Goal: Information Seeking & Learning: Learn about a topic

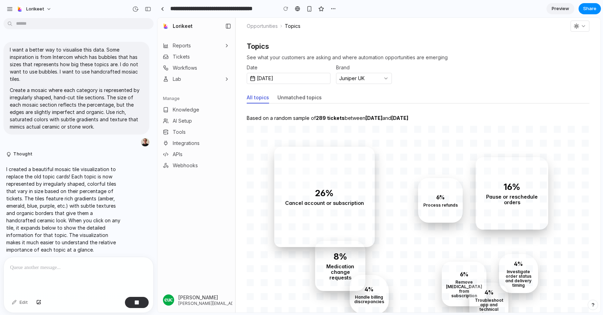
scroll to position [557, 0]
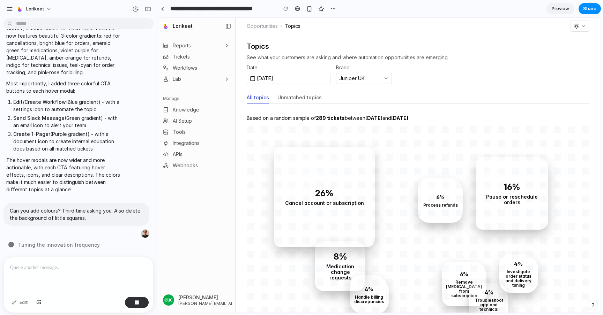
click at [485, 67] on div "Date Sep 23, 2025 Brand Juniper UK" at bounding box center [418, 74] width 343 height 19
click at [81, 277] on div at bounding box center [78, 275] width 149 height 37
click at [42, 212] on p "Can you add colours? Third time asking you. Also delete the background of littl…" at bounding box center [76, 214] width 133 height 15
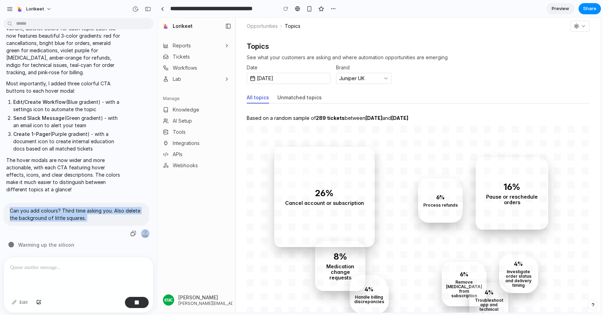
click at [42, 212] on p "Can you add colours? Third time asking you. Also delete the background of littl…" at bounding box center [76, 214] width 133 height 15
copy div "Can you add colours? Third time asking you. Also delete the background of littl…"
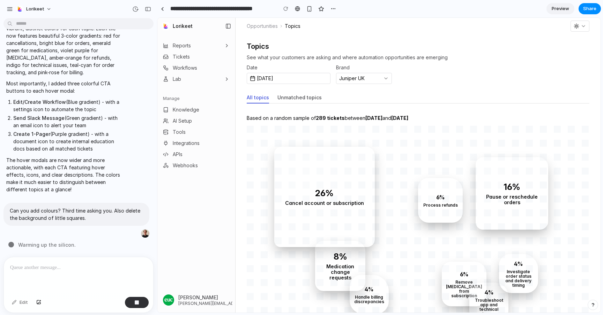
click at [28, 270] on p at bounding box center [78, 268] width 137 height 8
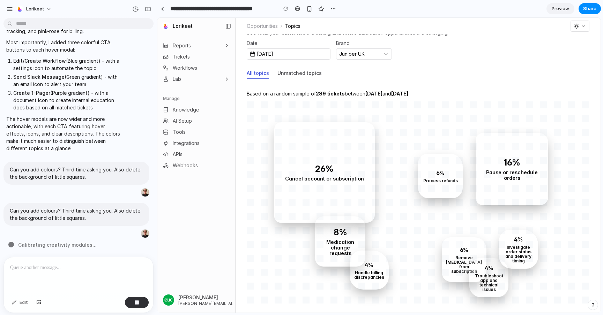
scroll to position [28, 0]
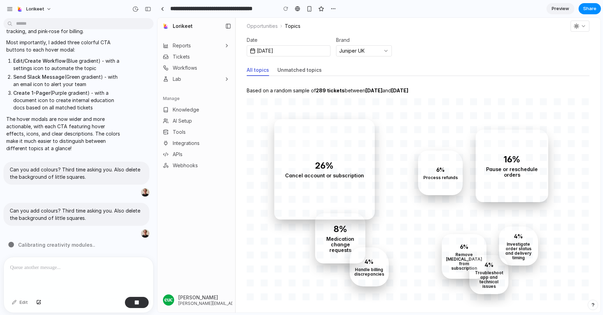
click at [579, 28] on div "button" at bounding box center [579, 26] width 13 height 6
click at [583, 29] on button "button" at bounding box center [579, 26] width 19 height 11
click at [583, 28] on icon "button" at bounding box center [583, 26] width 6 height 6
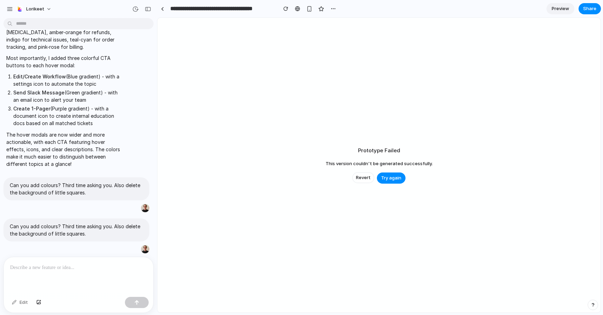
scroll to position [583, 0]
click at [392, 180] on span "Try again" at bounding box center [391, 178] width 20 height 7
click at [362, 176] on span "Revert" at bounding box center [363, 177] width 15 height 7
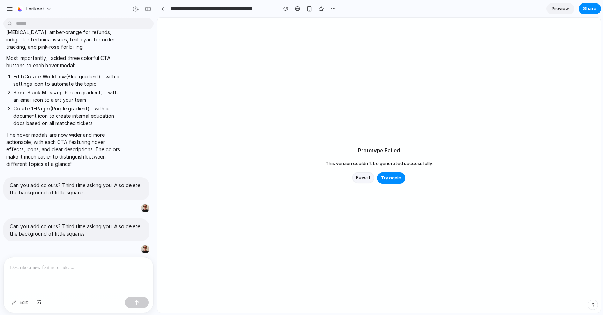
click at [362, 176] on span "Revert" at bounding box center [363, 177] width 15 height 7
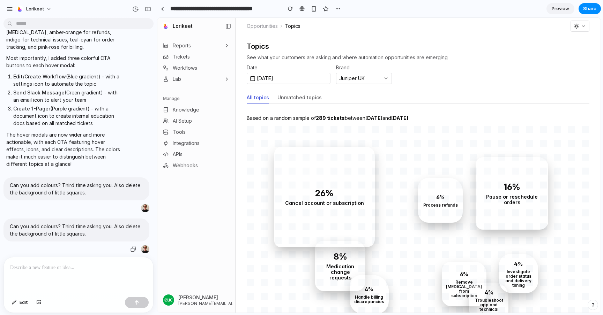
click at [59, 226] on p "Can you add colours? Third time asking you. Also delete the background of littl…" at bounding box center [76, 230] width 133 height 15
copy div "Can you add colours? Third time asking you. Also delete the background of littl…"
click at [51, 272] on div at bounding box center [78, 275] width 149 height 37
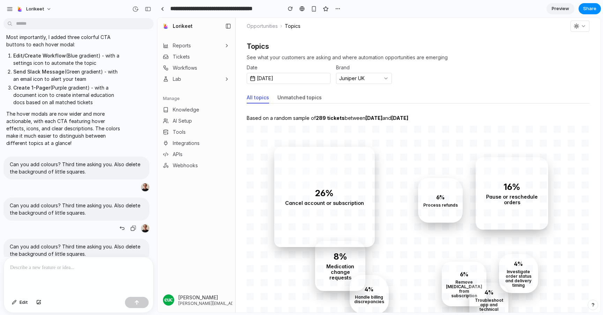
scroll to position [624, 0]
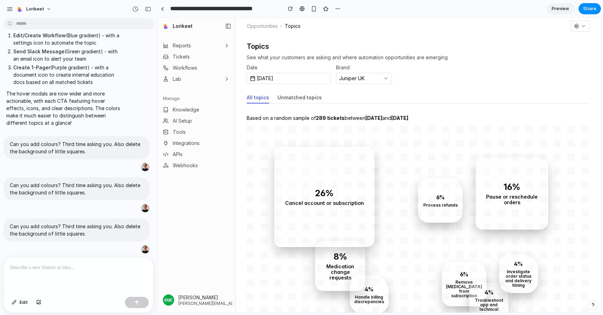
click at [72, 270] on p at bounding box center [78, 268] width 137 height 8
click at [44, 231] on p "Can you add colours? Third time asking you. Also delete the background of littl…" at bounding box center [76, 230] width 133 height 15
copy div "Can you add colours? Third time asking you. Also delete the background of littl…"
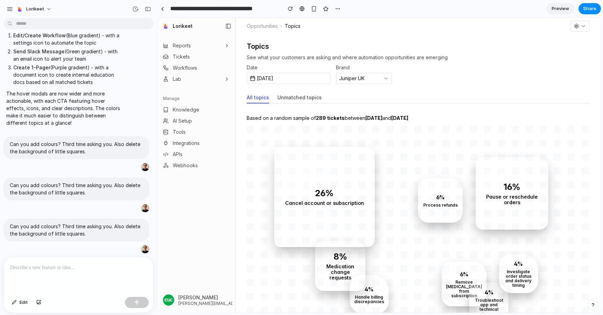
click at [45, 268] on p at bounding box center [78, 268] width 137 height 8
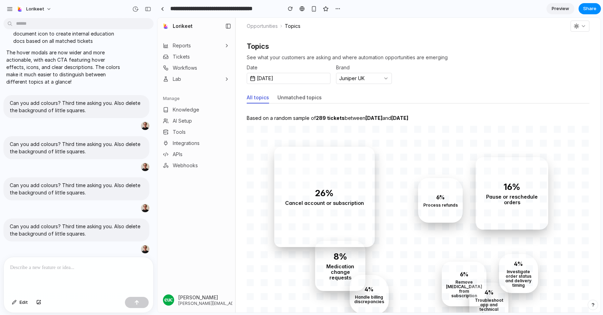
scroll to position [665, 0]
click at [102, 226] on p "Can you add colours? Third time asking you. Also delete the background of littl…" at bounding box center [76, 230] width 133 height 15
click at [78, 222] on div "Can you add colours? Third time asking you. Also delete the background of littl…" at bounding box center [76, 230] width 146 height 23
click at [78, 229] on p "Can you add colours? Third time asking you. Also delete the background of littl…" at bounding box center [76, 230] width 133 height 15
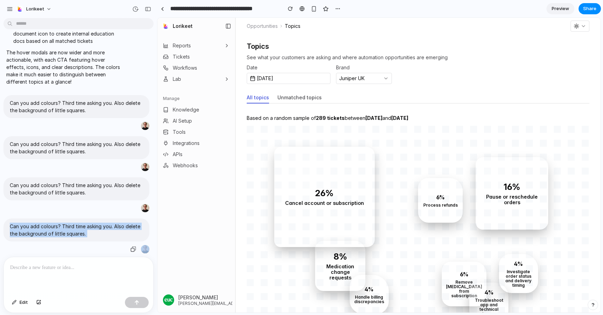
click at [78, 229] on p "Can you add colours? Third time asking you. Also delete the background of littl…" at bounding box center [76, 230] width 133 height 15
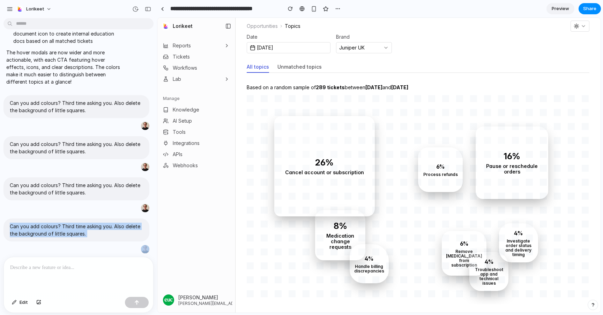
copy div "Can you add colours? Third time asking you. Also delete the background of littl…"
click at [59, 269] on p at bounding box center [78, 268] width 137 height 8
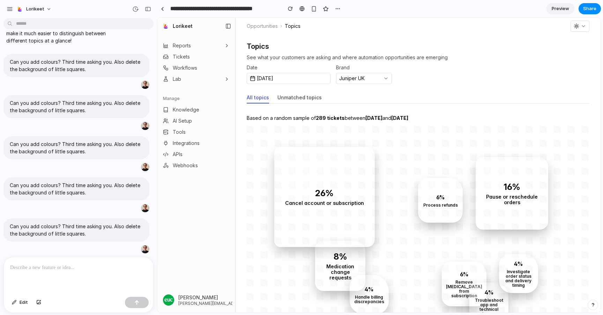
scroll to position [0, 0]
click at [12, 6] on div "button" at bounding box center [10, 9] width 6 height 6
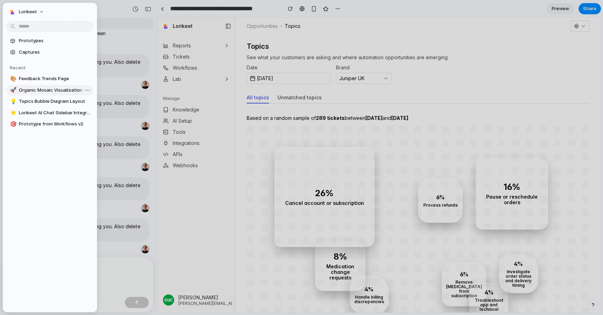
click at [54, 91] on span "Organic Mosaic Visualization for Topics" at bounding box center [55, 90] width 72 height 7
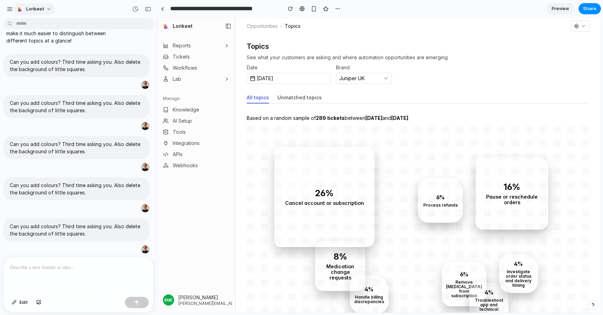
click at [36, 6] on span "Lorikeet" at bounding box center [35, 9] width 18 height 7
click at [13, 10] on div "Settings Invite members Change theme Sign out" at bounding box center [301, 157] width 603 height 315
click at [8, 10] on div "button" at bounding box center [10, 9] width 6 height 6
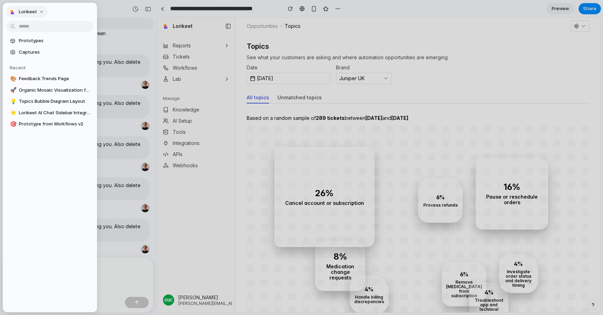
click at [20, 12] on span "Lorikeet" at bounding box center [28, 11] width 18 height 7
click at [70, 10] on div "Settings Invite members Change theme Sign out" at bounding box center [301, 157] width 603 height 315
click at [28, 43] on span "Prototypes" at bounding box center [55, 40] width 72 height 7
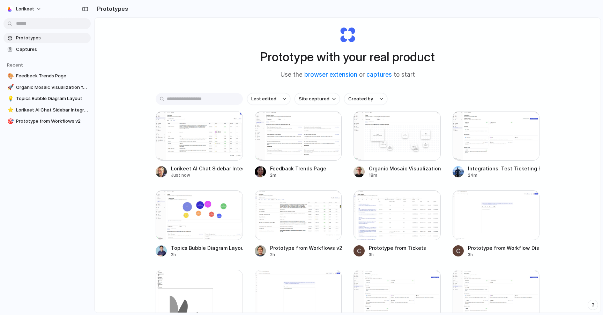
scroll to position [47, 0]
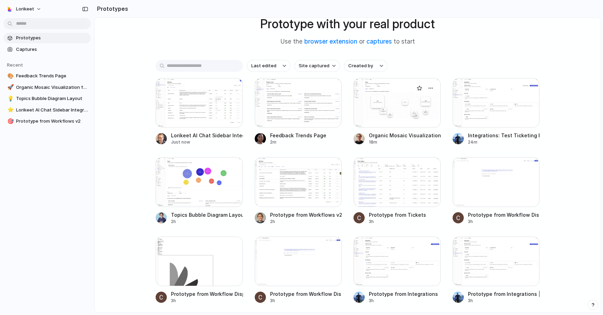
click at [391, 106] on div at bounding box center [396, 103] width 87 height 50
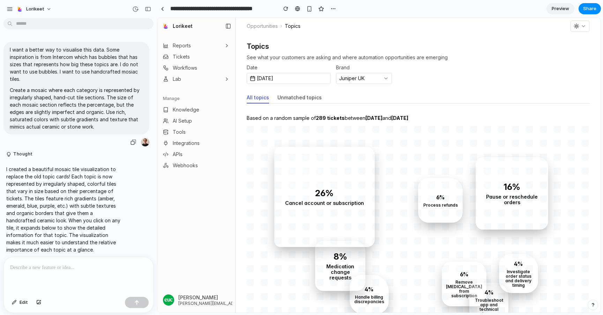
click at [80, 107] on p "Create a mosaic where each category is represented by irregularly shaped, hand-…" at bounding box center [76, 109] width 133 height 44
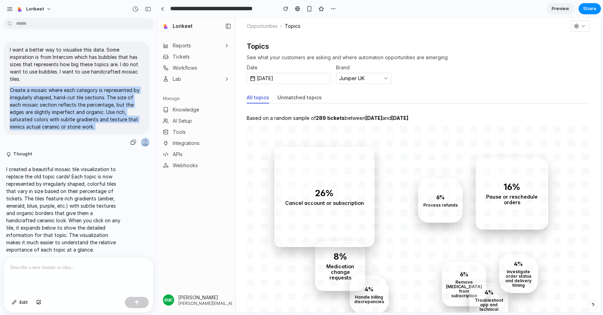
click at [80, 107] on p "Create a mosaic where each category is represented by irregularly shaped, hand-…" at bounding box center [76, 109] width 133 height 44
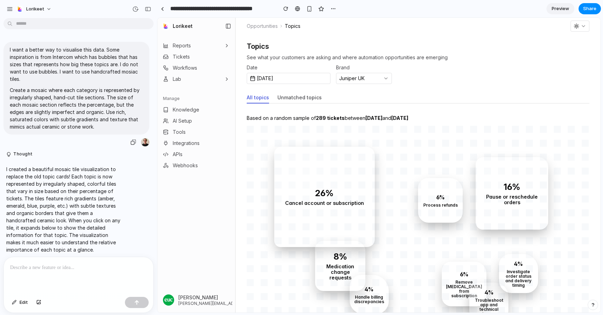
click at [45, 64] on p "I want a better way to visualise this data. Some inspiration is from Intercom w…" at bounding box center [76, 64] width 133 height 37
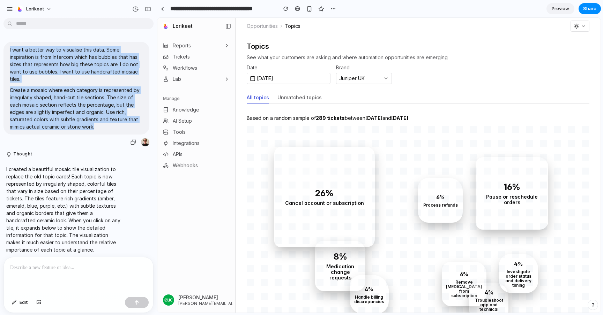
drag, startPoint x: 10, startPoint y: 50, endPoint x: 112, endPoint y: 134, distance: 132.6
click at [112, 134] on div "I want a better way to visualise this data. Some inspiration is from Intercom w…" at bounding box center [76, 88] width 146 height 93
copy span "I want a better way to visualise this data. Some inspiration is from Intercom w…"
click at [14, 8] on div "Lorikeet" at bounding box center [30, 8] width 49 height 11
click at [7, 8] on div "button" at bounding box center [10, 9] width 6 height 6
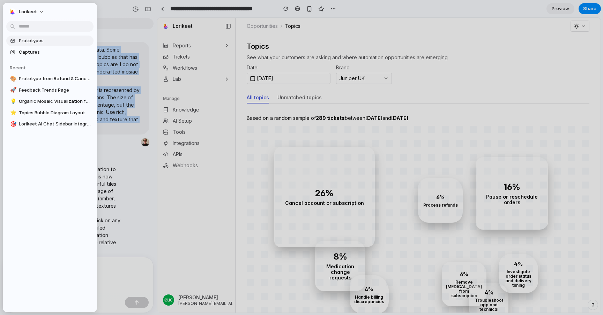
click at [29, 41] on span "Prototypes" at bounding box center [55, 40] width 72 height 7
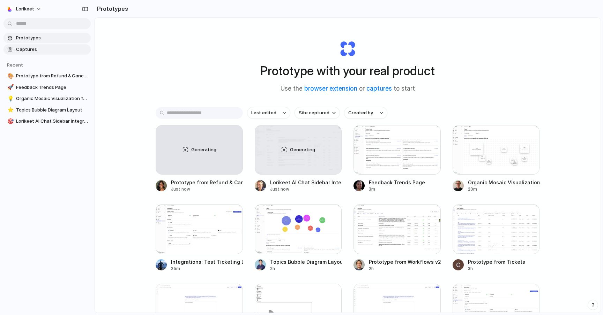
click at [27, 47] on span "Captures" at bounding box center [52, 49] width 72 height 7
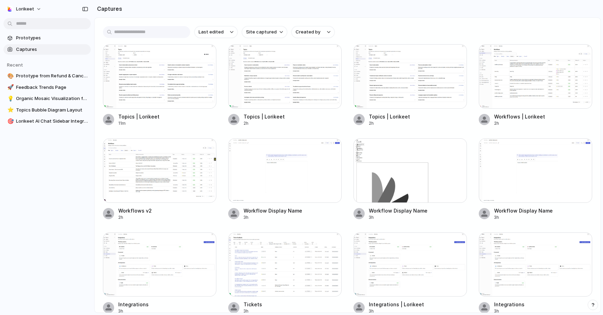
click at [173, 72] on div at bounding box center [159, 76] width 113 height 65
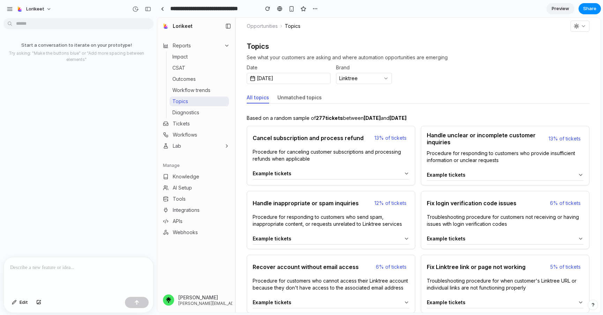
click at [51, 265] on p at bounding box center [78, 268] width 137 height 8
click at [51, 274] on div at bounding box center [78, 275] width 149 height 37
click at [48, 272] on div at bounding box center [78, 275] width 149 height 37
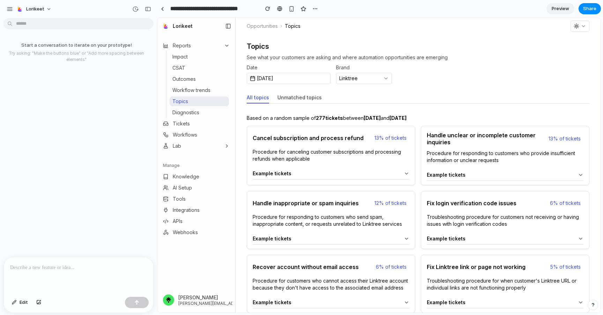
click at [63, 273] on div at bounding box center [78, 275] width 149 height 37
click at [57, 264] on p at bounding box center [78, 268] width 137 height 8
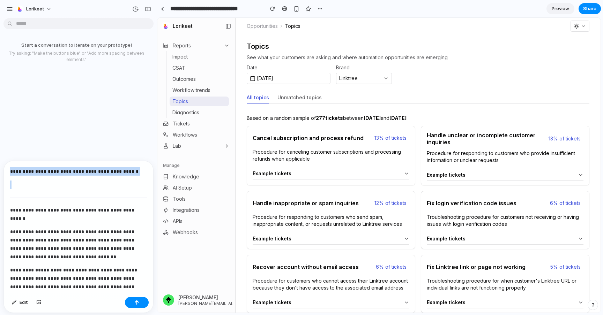
drag, startPoint x: 14, startPoint y: 203, endPoint x: 7, endPoint y: 168, distance: 35.3
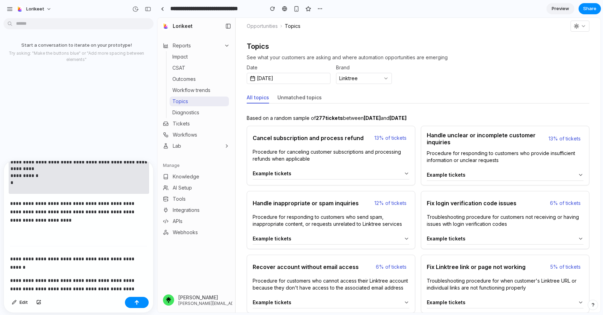
scroll to position [352, 0]
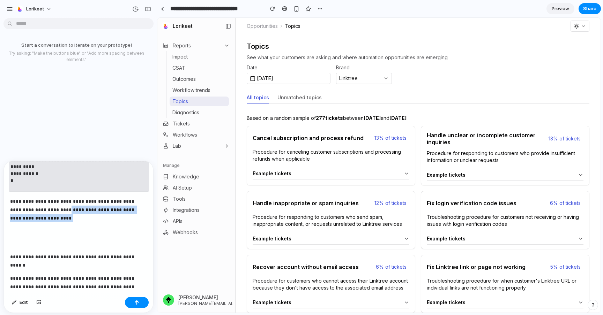
drag, startPoint x: 31, startPoint y: 222, endPoint x: 38, endPoint y: 211, distance: 13.0
click at [38, 211] on div "**********" at bounding box center [78, 241] width 149 height 864
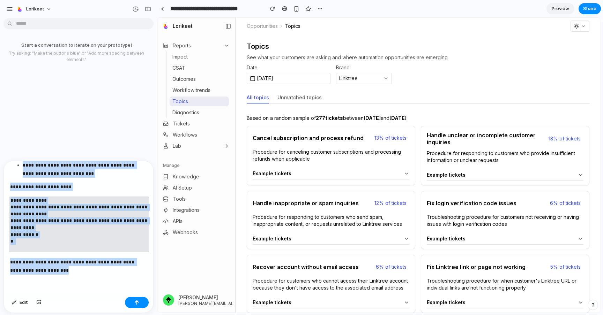
drag, startPoint x: 13, startPoint y: 222, endPoint x: 163, endPoint y: 346, distance: 194.0
click at [163, 315] on html "**********" at bounding box center [301, 157] width 603 height 315
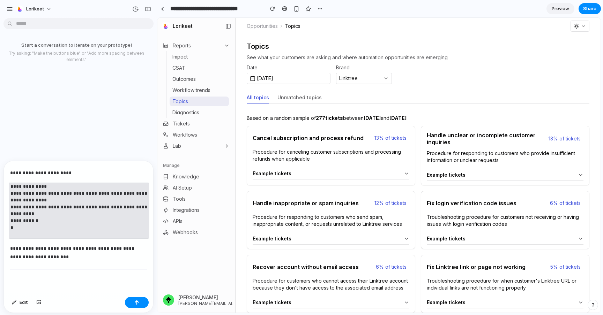
scroll to position [293, 0]
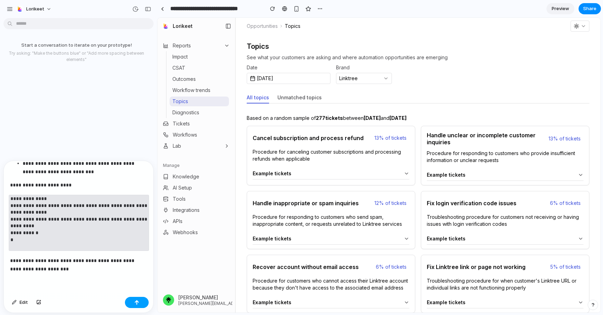
click at [134, 303] on div "button" at bounding box center [136, 302] width 5 height 5
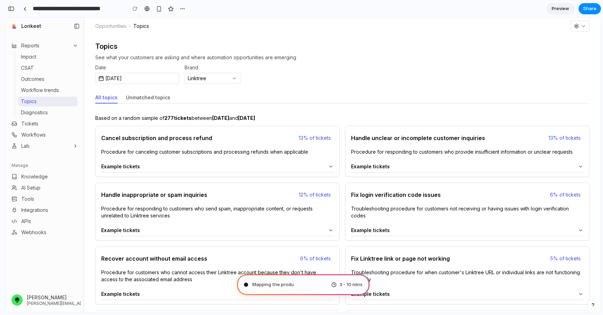
type input "**********"
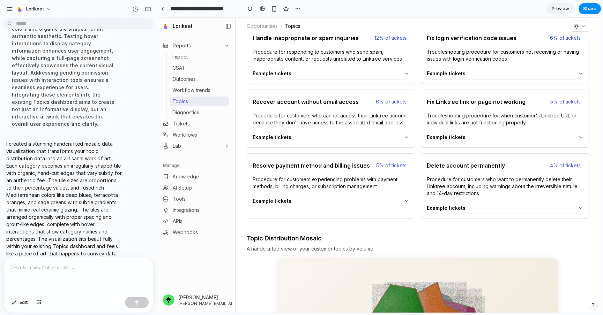
scroll to position [294, 0]
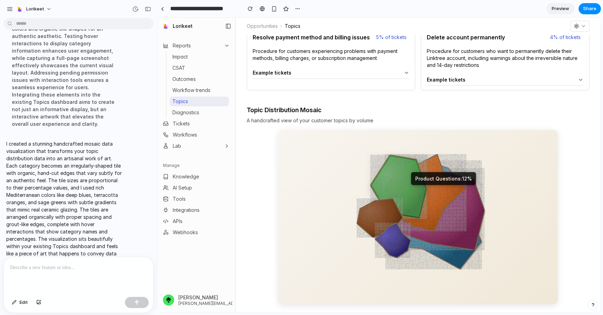
click at [400, 183] on polygon at bounding box center [398, 187] width 57 height 64
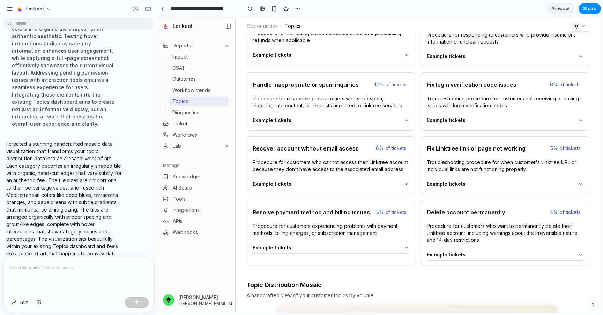
scroll to position [0, 0]
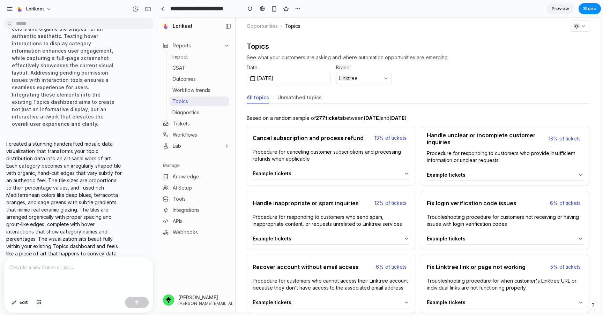
click at [294, 97] on button "Unmatched topics" at bounding box center [299, 97] width 44 height 11
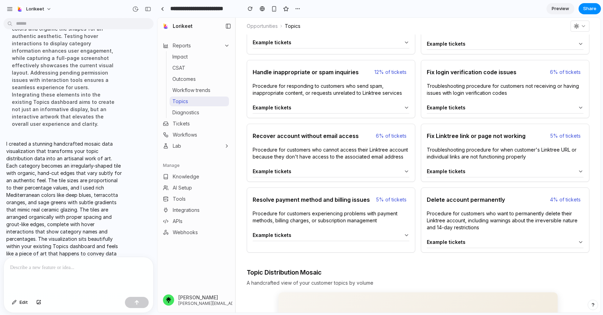
scroll to position [294, 0]
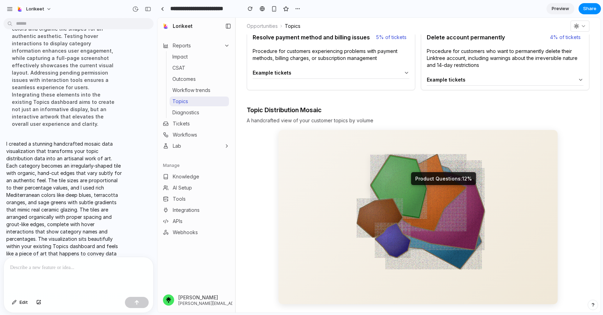
click at [409, 174] on polygon at bounding box center [398, 187] width 57 height 64
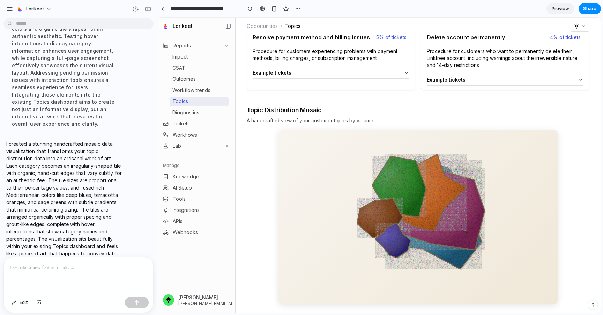
click at [71, 271] on p at bounding box center [78, 268] width 137 height 8
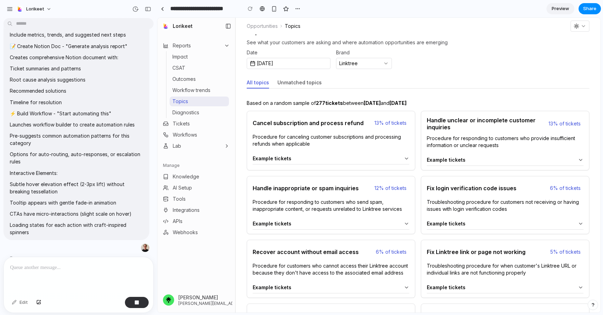
scroll to position [0, 0]
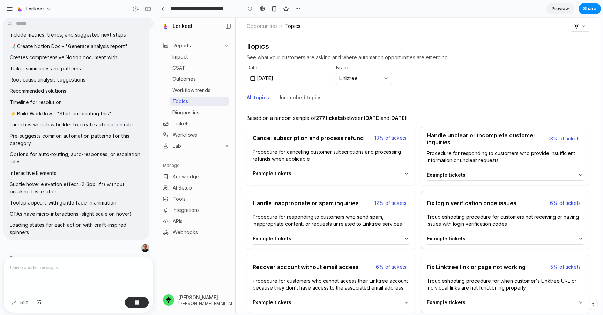
click at [303, 98] on button "Unmatched topics" at bounding box center [299, 97] width 44 height 11
click at [39, 12] on span "Lorikeet" at bounding box center [35, 9] width 18 height 7
click at [8, 12] on div "Settings Invite members Change theme Sign out" at bounding box center [301, 157] width 603 height 315
click at [8, 11] on div "button" at bounding box center [10, 9] width 6 height 6
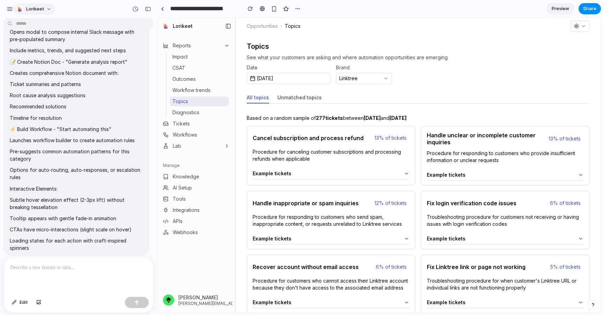
click at [32, 8] on span "Lorikeet" at bounding box center [35, 9] width 18 height 7
click at [31, 24] on span "Settings" at bounding box center [35, 24] width 19 height 7
click at [12, 10] on div "button" at bounding box center [10, 9] width 6 height 6
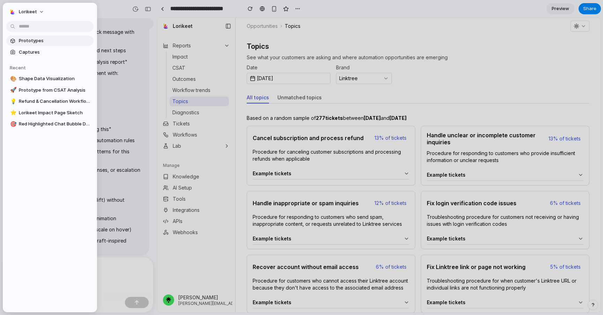
click at [27, 43] on span "Prototypes" at bounding box center [55, 40] width 72 height 7
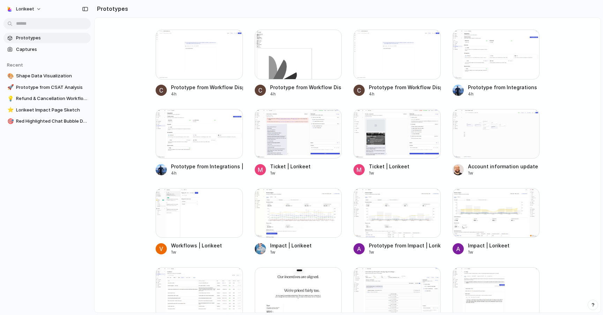
scroll to position [342, 0]
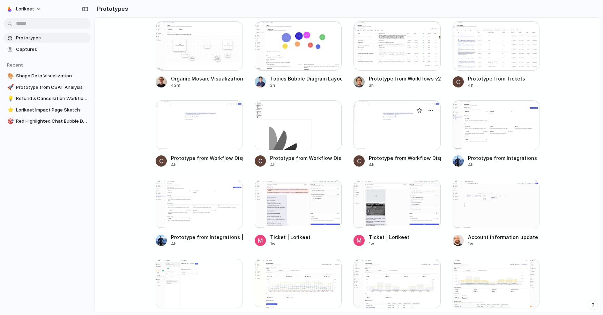
click at [398, 123] on div at bounding box center [396, 125] width 87 height 50
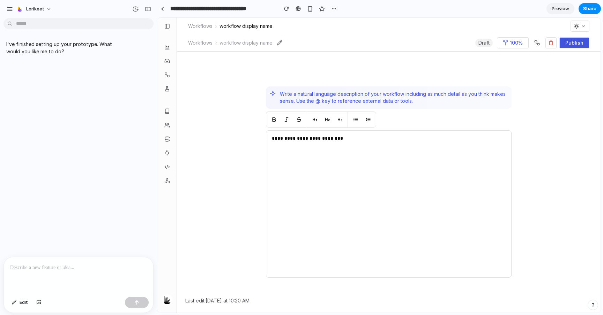
click at [295, 105] on div "Write a natural language description of your workflow including as much detail …" at bounding box center [389, 98] width 246 height 22
click at [161, 7] on div at bounding box center [162, 9] width 3 height 4
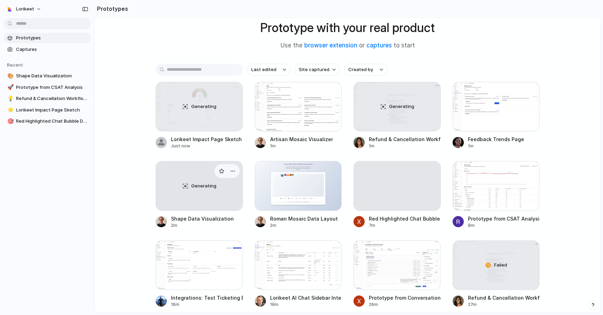
scroll to position [56, 0]
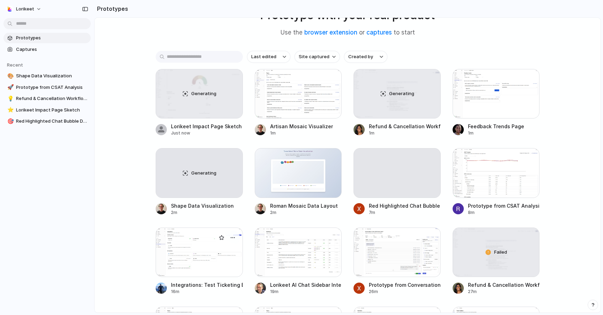
click at [203, 260] on div at bounding box center [199, 253] width 87 height 50
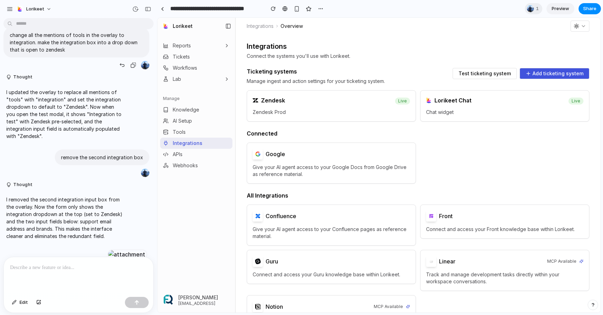
scroll to position [290, 0]
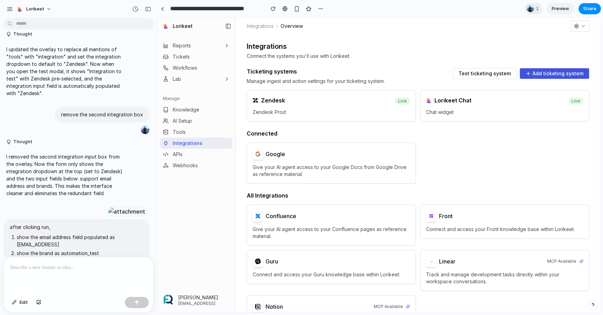
click at [454, 90] on div "Ticketing systems Manage ingest and action settings for your ticketing system. …" at bounding box center [418, 95] width 343 height 54
click at [481, 75] on span "Test ticketing system" at bounding box center [484, 73] width 52 height 5
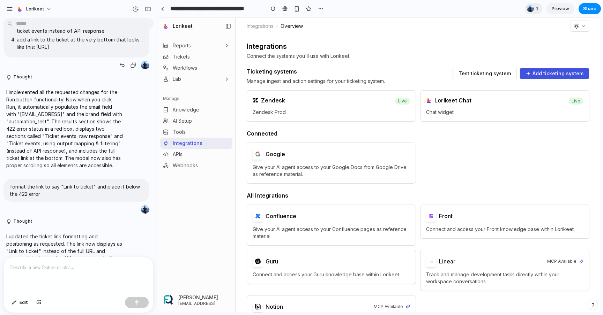
scroll to position [527, 0]
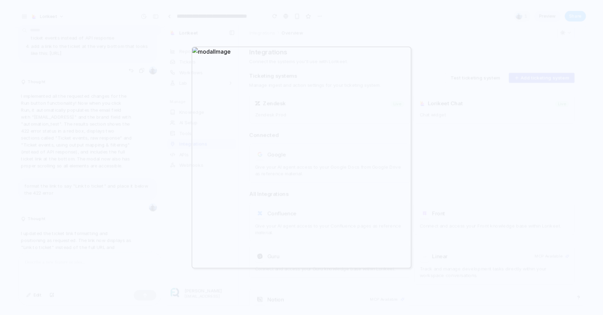
click at [135, 128] on div at bounding box center [301, 157] width 603 height 315
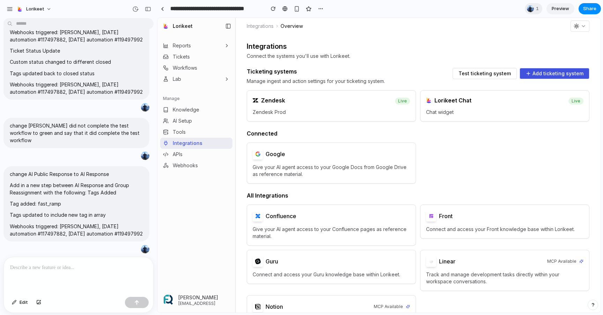
scroll to position [3167, 0]
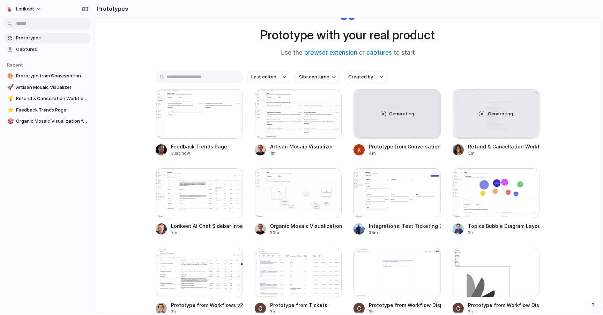
scroll to position [51, 0]
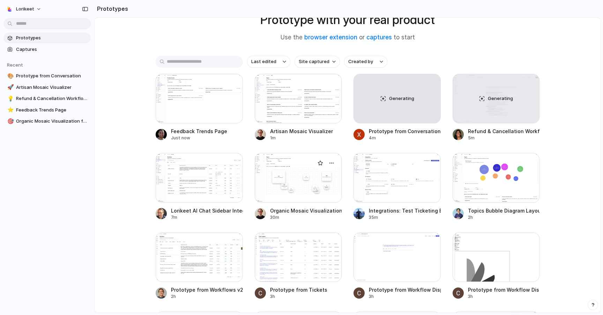
click at [292, 175] on div at bounding box center [298, 178] width 87 height 50
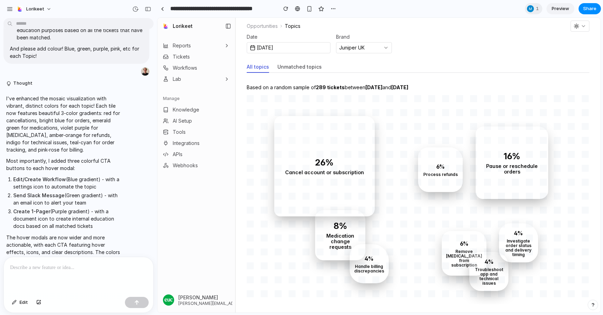
scroll to position [361, 0]
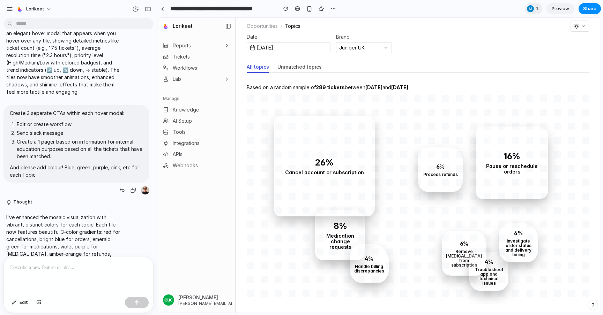
click at [68, 132] on li "Send slack message" at bounding box center [80, 132] width 126 height 7
click at [119, 189] on div "button" at bounding box center [122, 191] width 6 height 6
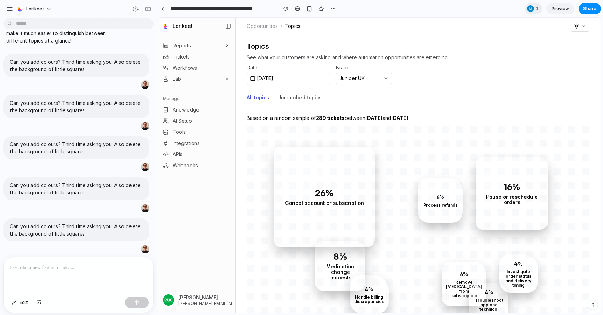
scroll to position [31, 0]
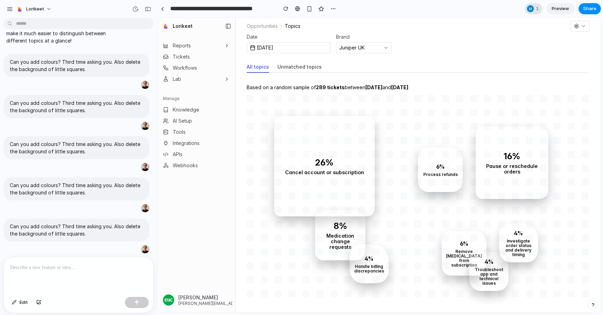
click at [532, 10] on div at bounding box center [530, 8] width 7 height 7
click at [399, 51] on div "Seen by [PERSON_NAME]" at bounding box center [301, 157] width 603 height 315
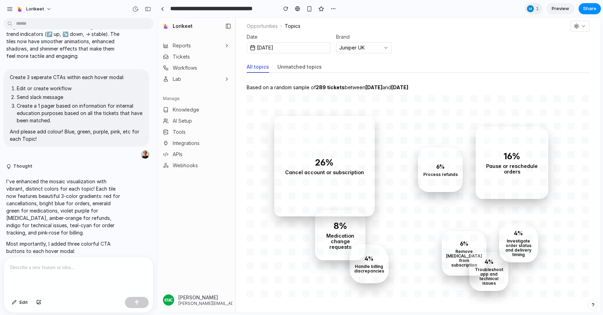
scroll to position [395, 0]
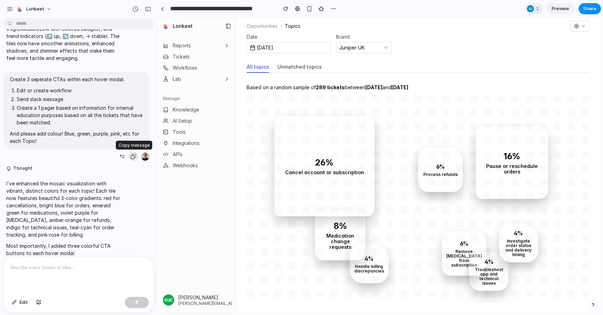
click at [134, 155] on div "button" at bounding box center [133, 157] width 6 height 6
click at [79, 262] on div at bounding box center [78, 275] width 149 height 37
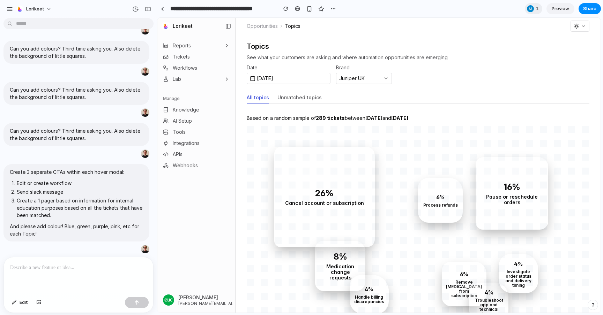
scroll to position [31, 0]
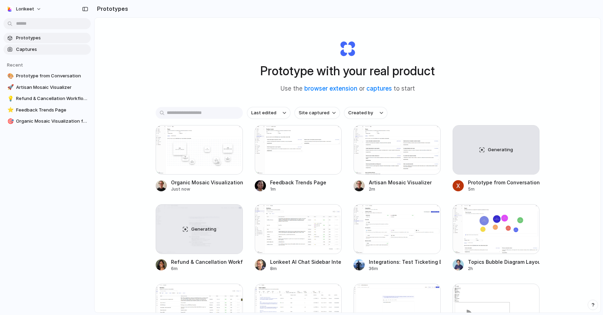
click at [36, 46] on span "Captures" at bounding box center [52, 49] width 72 height 7
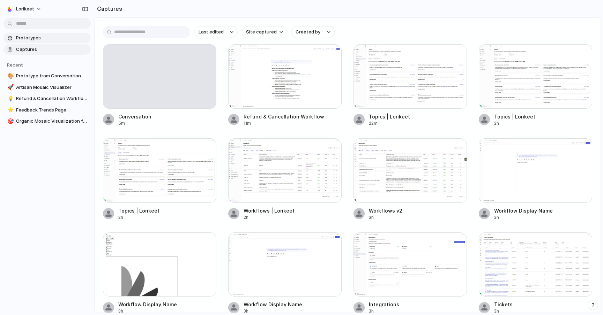
click at [32, 37] on span "Prototypes" at bounding box center [52, 38] width 72 height 7
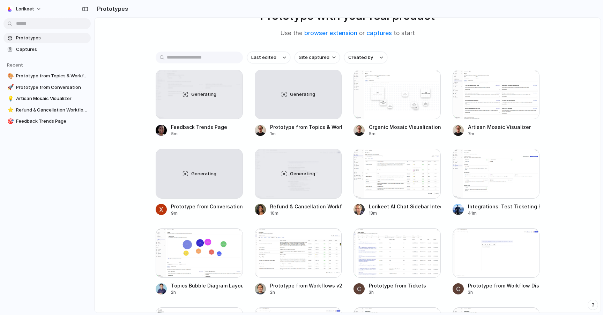
scroll to position [55, 0]
click at [303, 94] on span "Generating" at bounding box center [302, 95] width 25 height 7
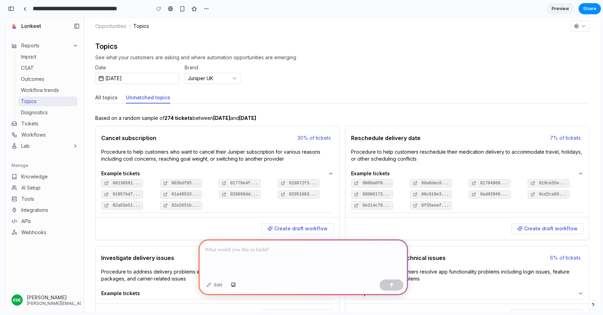
click at [248, 251] on p at bounding box center [303, 250] width 197 height 8
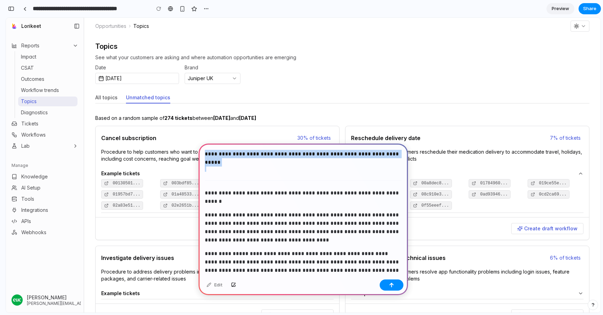
drag, startPoint x: 205, startPoint y: 190, endPoint x: 202, endPoint y: 150, distance: 40.2
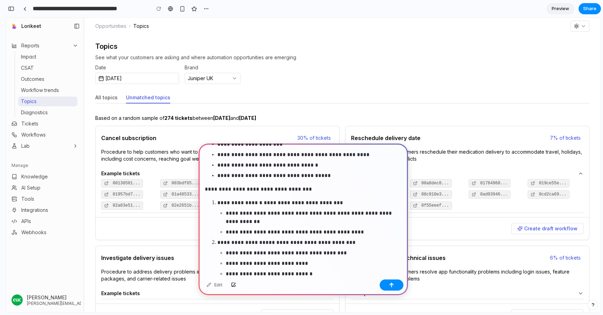
scroll to position [617, 0]
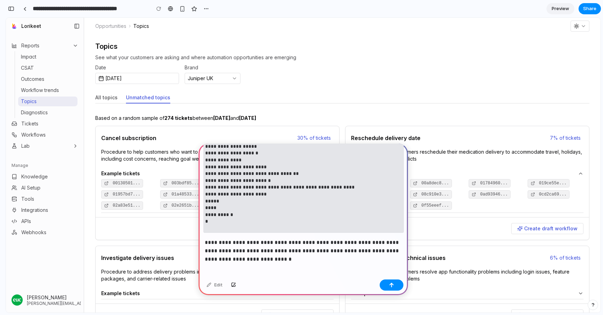
click at [393, 286] on div "button" at bounding box center [391, 285] width 5 height 5
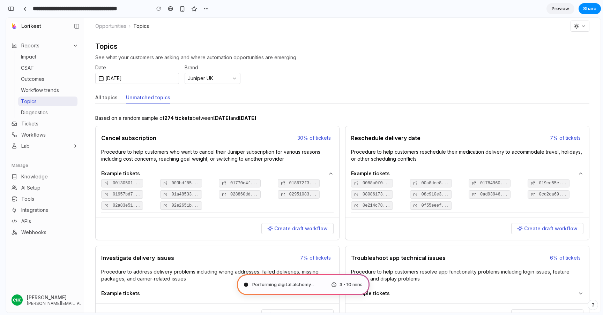
type input "**********"
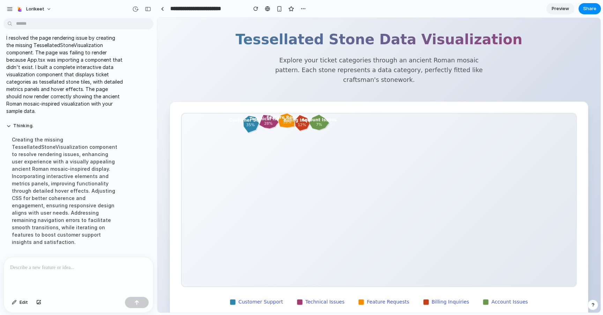
scroll to position [0, 0]
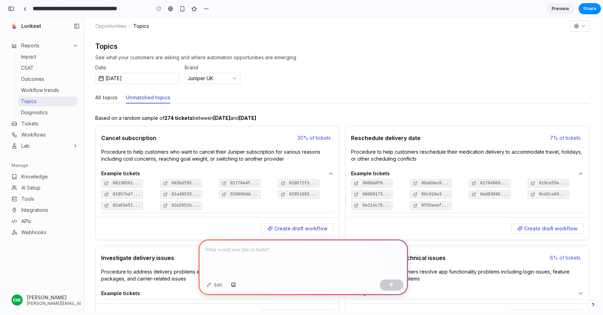
type input "**********"
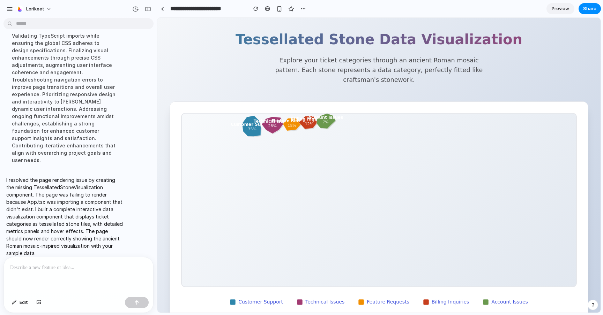
scroll to position [49, 0]
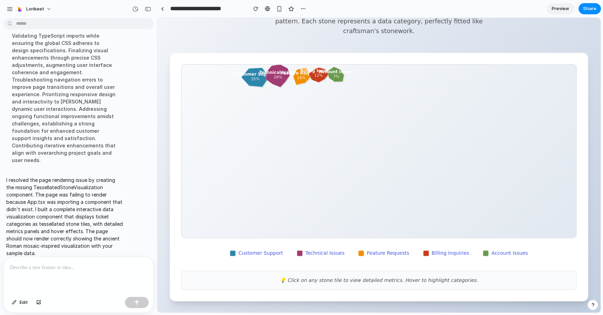
click at [253, 73] on polygon at bounding box center [255, 77] width 28 height 19
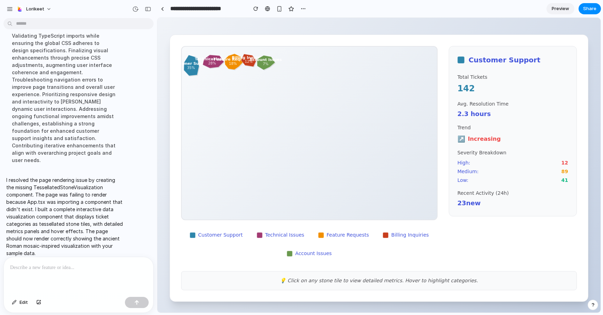
scroll to position [64, 0]
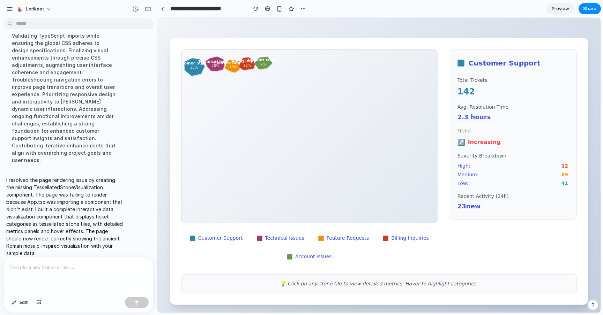
click at [214, 65] on polygon at bounding box center [214, 64] width 20 height 15
click at [238, 66] on polygon at bounding box center [232, 65] width 16 height 13
click at [250, 66] on polygon at bounding box center [247, 64] width 15 height 15
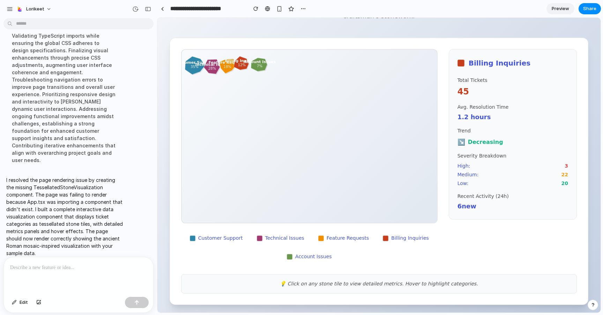
click at [263, 66] on polygon at bounding box center [259, 65] width 16 height 14
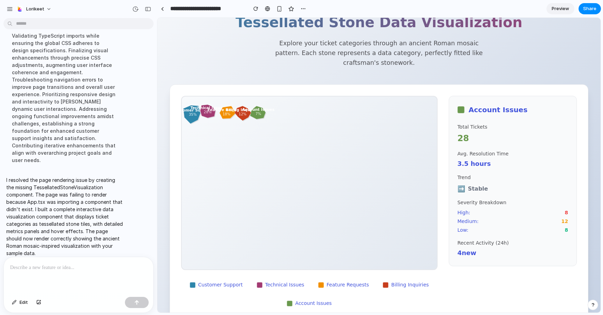
scroll to position [0, 0]
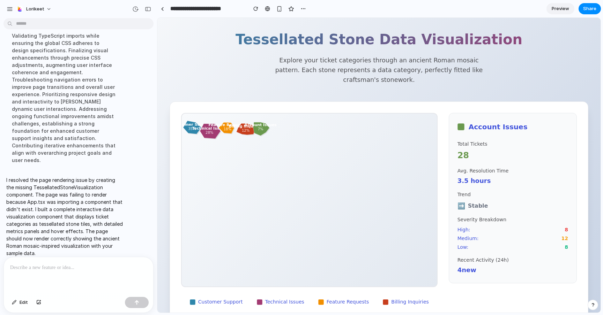
click at [190, 130] on polygon at bounding box center [192, 127] width 18 height 13
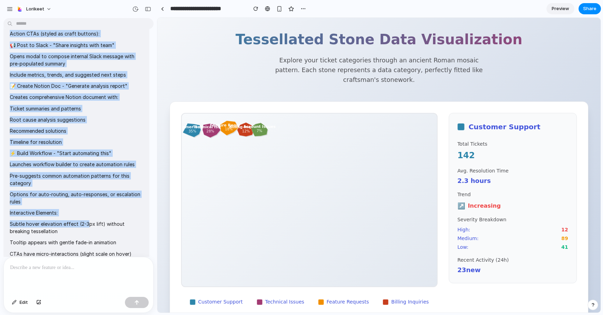
scroll to position [396, 0]
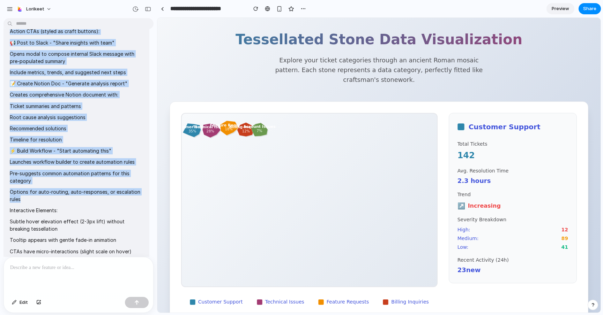
drag, startPoint x: 10, startPoint y: 53, endPoint x: 44, endPoint y: 201, distance: 151.7
click at [44, 201] on span "Create a Handcrafted Tessellated Stone Data Visualization with Smart Actions I'…" at bounding box center [76, 4] width 133 height 709
click at [44, 201] on p "Options for auto-routing, auto-responses, or escalation rules" at bounding box center [76, 195] width 133 height 15
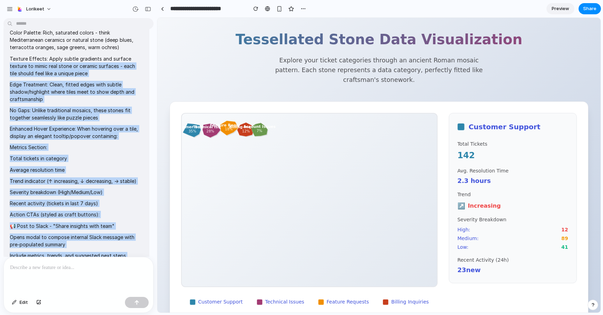
scroll to position [213, 0]
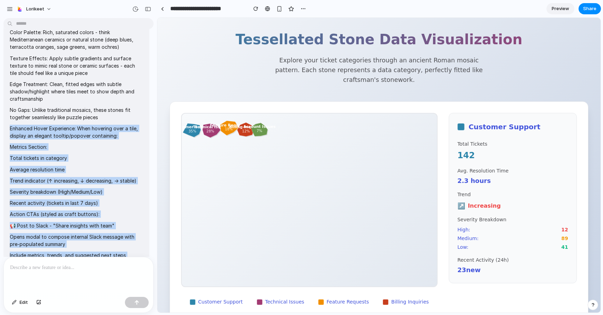
drag, startPoint x: 32, startPoint y: 184, endPoint x: 9, endPoint y: 129, distance: 59.5
click at [9, 129] on div "Create a Handcrafted Tessellated Stone Data Visualization with Smart Actions I'…" at bounding box center [76, 187] width 146 height 717
copy span "Enhanced Hover Experience: When hovering over a tile, display an elegant toolti…"
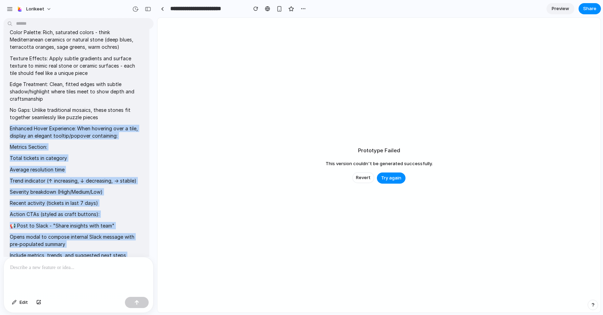
scroll to position [956, 0]
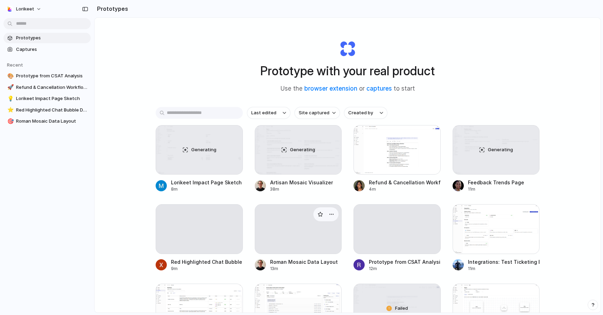
click at [293, 228] on div at bounding box center [298, 229] width 87 height 50
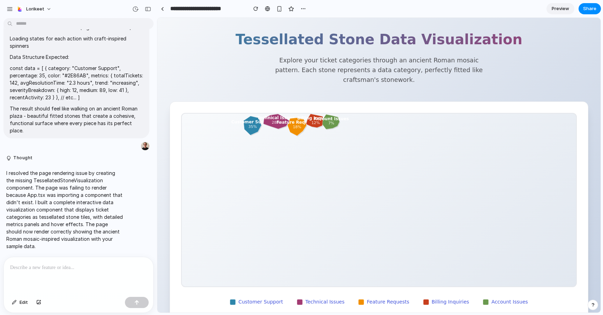
click at [249, 125] on polygon at bounding box center [252, 125] width 18 height 19
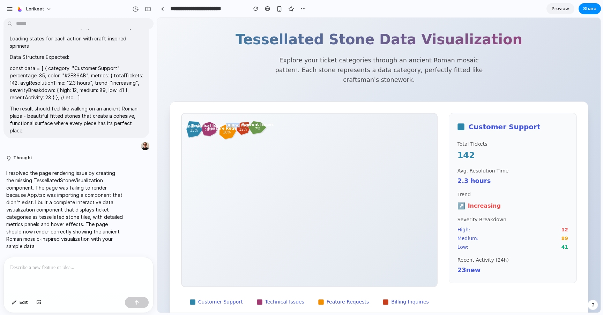
click at [249, 125] on polygon at bounding box center [243, 128] width 13 height 13
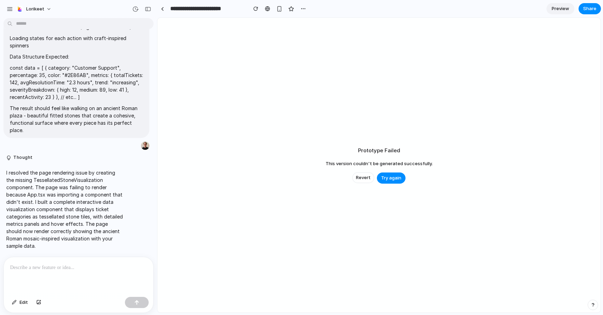
scroll to position [820, 0]
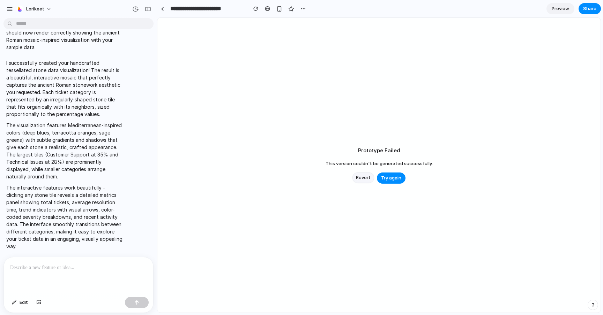
click at [365, 177] on span "Revert" at bounding box center [363, 177] width 15 height 7
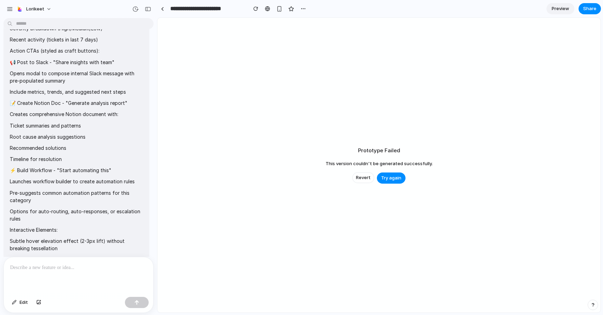
scroll to position [292, 0]
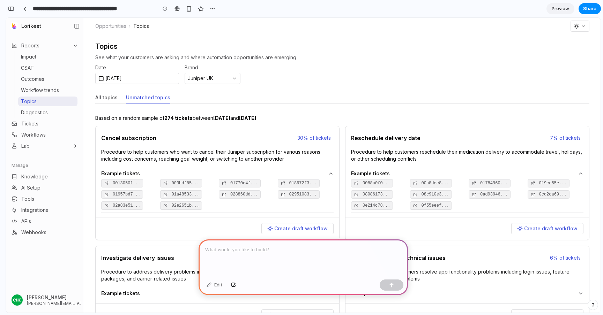
scroll to position [0, 6]
click at [247, 252] on p at bounding box center [303, 250] width 197 height 8
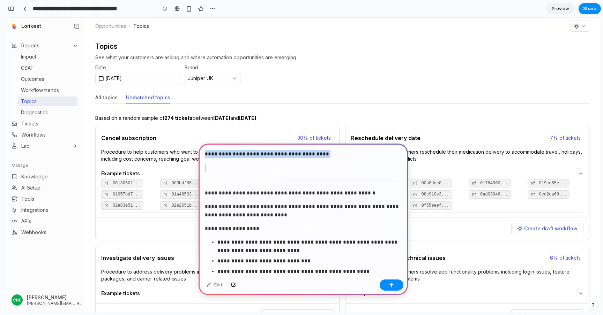
drag, startPoint x: 204, startPoint y: 194, endPoint x: 201, endPoint y: 148, distance: 46.5
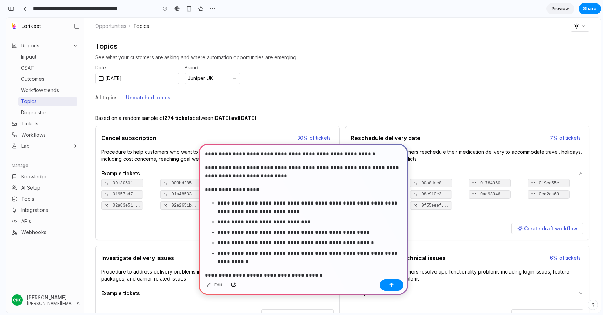
click at [289, 174] on p "**********" at bounding box center [303, 172] width 197 height 17
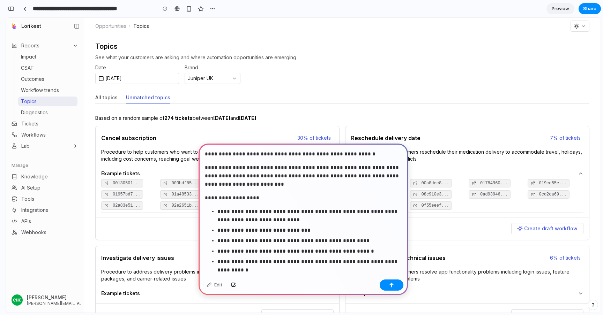
click at [350, 177] on p "**********" at bounding box center [303, 176] width 197 height 25
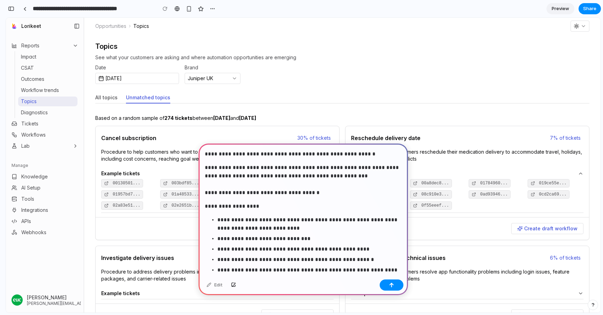
click at [321, 195] on p "**********" at bounding box center [303, 180] width 197 height 33
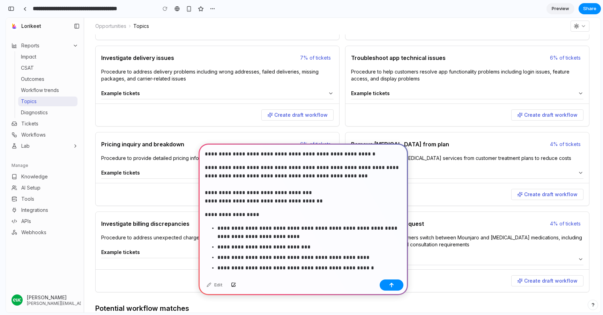
scroll to position [201, 0]
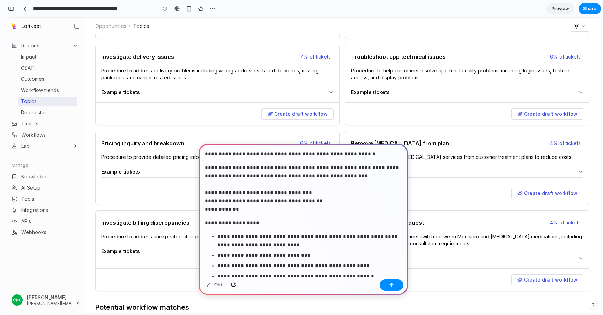
click at [357, 178] on p "**********" at bounding box center [303, 189] width 197 height 50
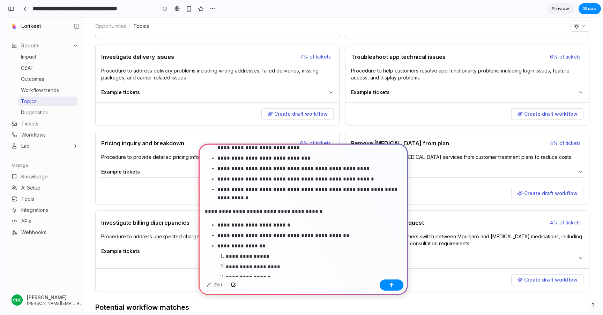
scroll to position [102, 0]
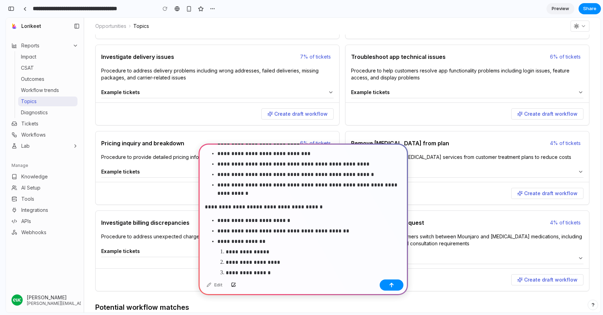
click at [302, 207] on p "**********" at bounding box center [303, 207] width 197 height 8
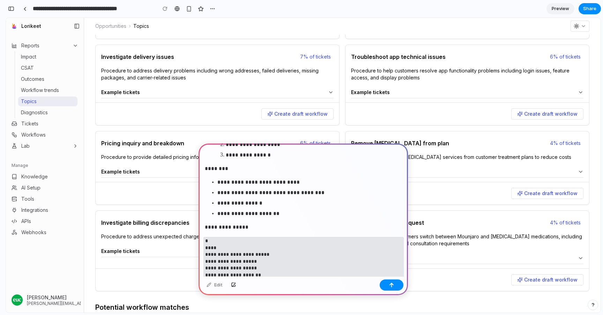
scroll to position [292, 0]
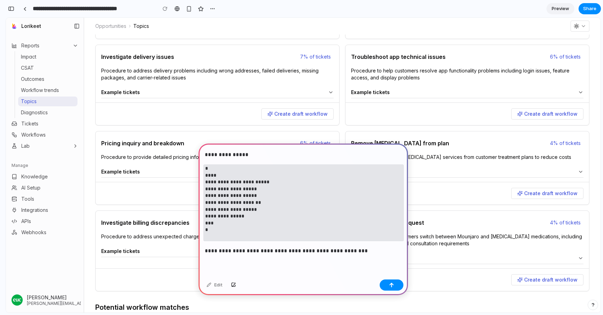
click at [338, 261] on div "**********" at bounding box center [302, 64] width 209 height 427
click at [392, 286] on div "button" at bounding box center [391, 285] width 5 height 5
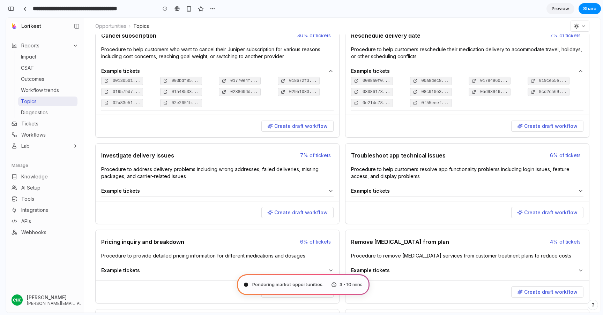
scroll to position [0, 0]
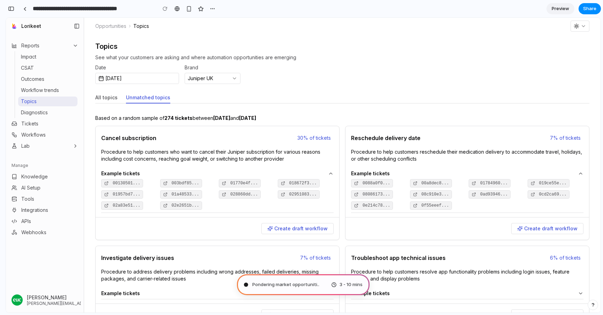
type input "**********"
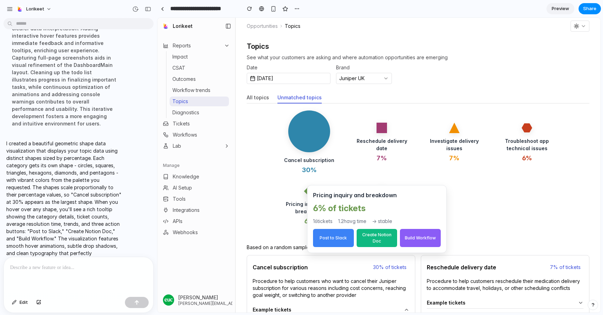
click at [302, 189] on div "Pricing inquiry and breakdown 6 %" at bounding box center [308, 206] width 61 height 40
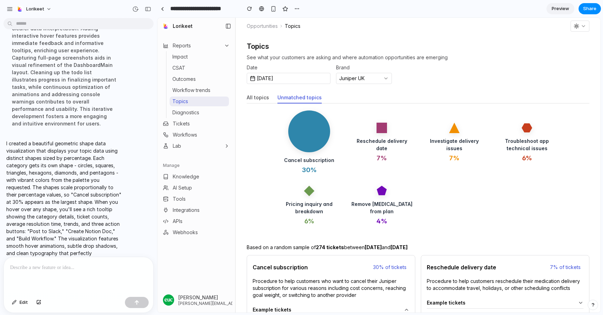
click at [91, 270] on p at bounding box center [78, 268] width 137 height 8
click at [74, 268] on p at bounding box center [78, 268] width 137 height 8
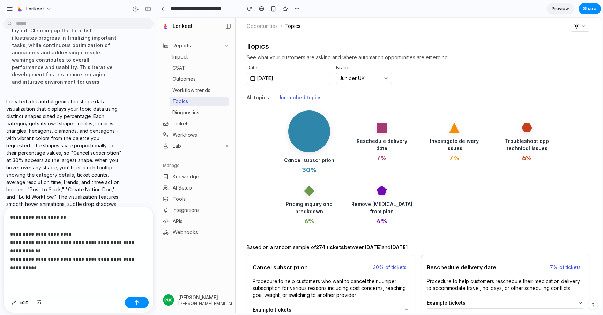
scroll to position [467, 0]
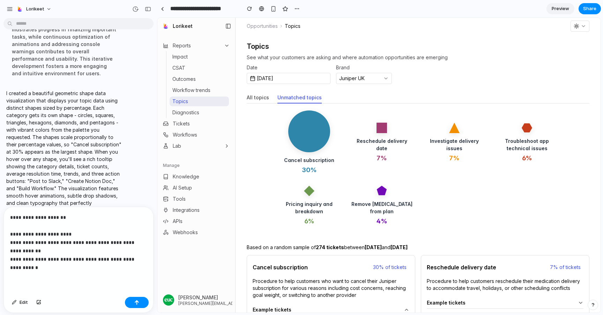
click at [113, 258] on p "**********" at bounding box center [78, 242] width 137 height 59
click at [89, 270] on p "**********" at bounding box center [78, 242] width 137 height 59
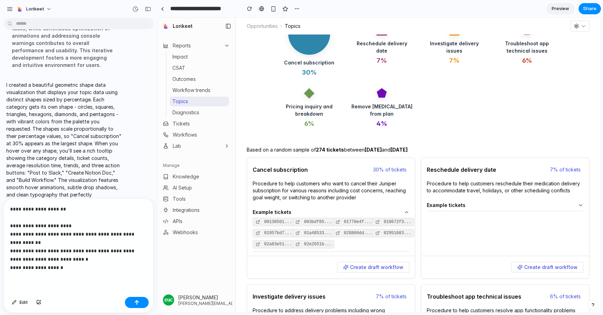
scroll to position [105, 0]
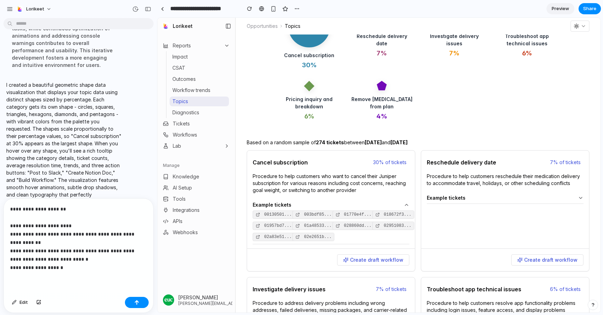
click at [66, 287] on div "**********" at bounding box center [78, 247] width 149 height 96
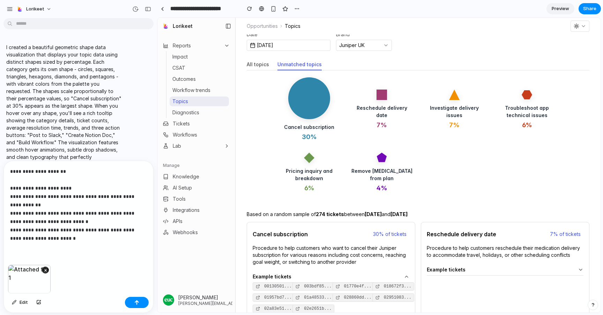
scroll to position [32, 0]
click at [137, 301] on div "button" at bounding box center [136, 302] width 5 height 5
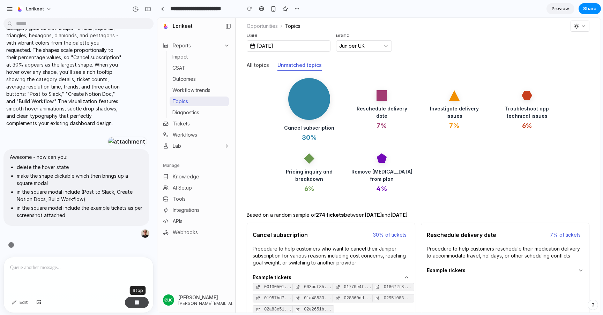
scroll to position [569, 0]
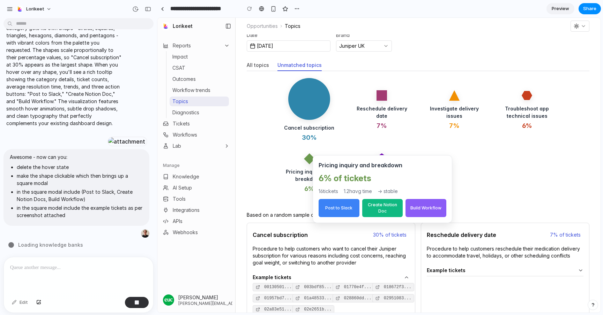
click at [307, 159] on polygon at bounding box center [309, 158] width 11 height 11
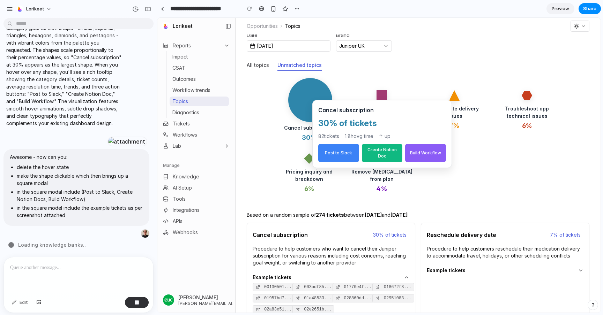
click at [307, 104] on circle at bounding box center [310, 100] width 44 height 44
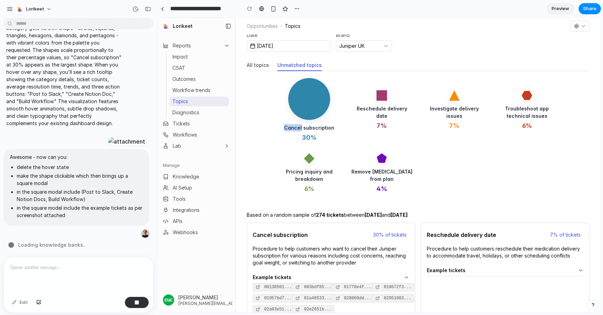
click at [256, 67] on button "All topics" at bounding box center [258, 65] width 22 height 11
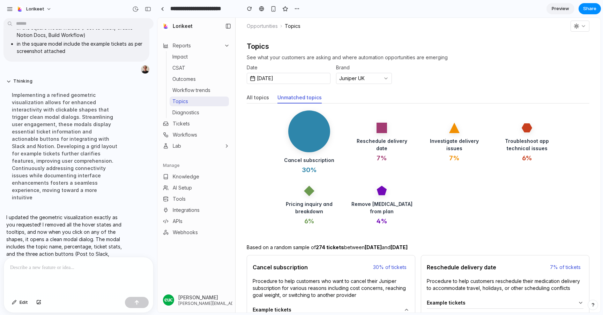
scroll to position [642, 0]
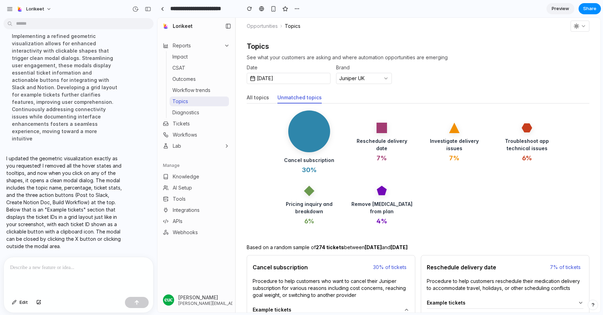
click at [307, 141] on circle at bounding box center [309, 132] width 42 height 42
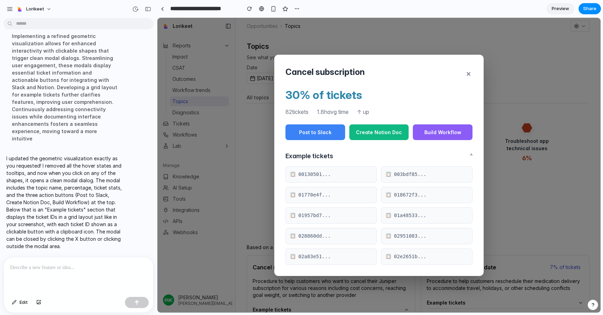
click at [471, 72] on button "×" at bounding box center [468, 73] width 8 height 15
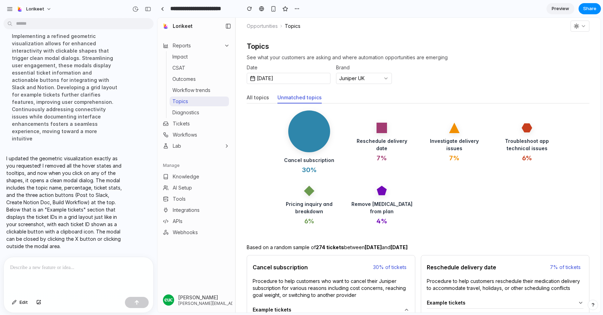
click at [36, 275] on div at bounding box center [78, 275] width 149 height 37
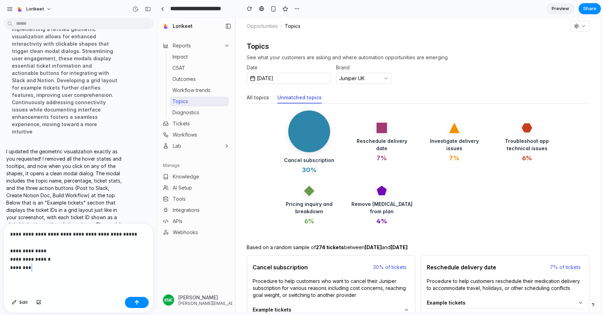
drag, startPoint x: 37, startPoint y: 266, endPoint x: 30, endPoint y: 266, distance: 7.0
click at [30, 266] on p "**********" at bounding box center [78, 251] width 137 height 42
click at [136, 303] on div "button" at bounding box center [136, 302] width 5 height 5
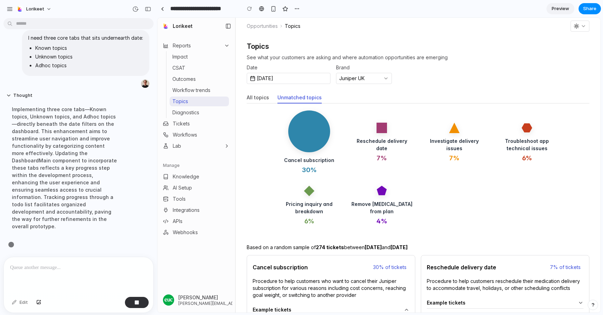
scroll to position [751, 0]
click at [302, 128] on circle at bounding box center [309, 132] width 42 height 42
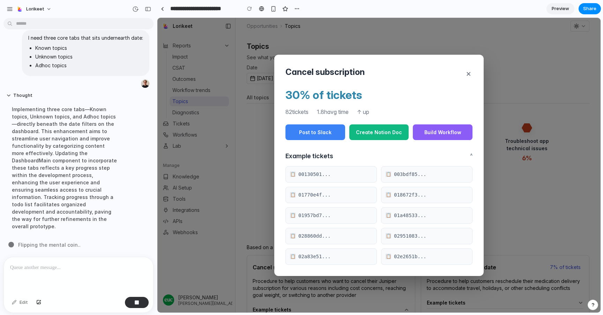
click at [254, 150] on div "Cancel subscription × 30 % of tickets 82 tickets 1.8h avg time ↑ up Post to Sla…" at bounding box center [378, 165] width 443 height 295
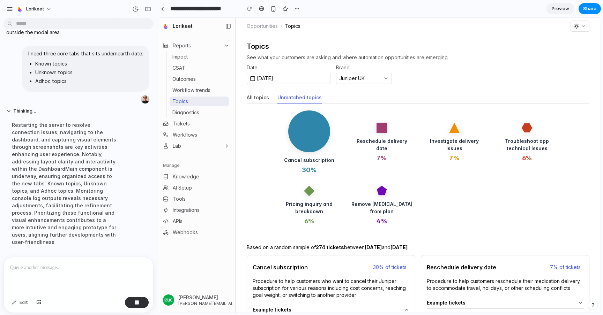
scroll to position [765, 0]
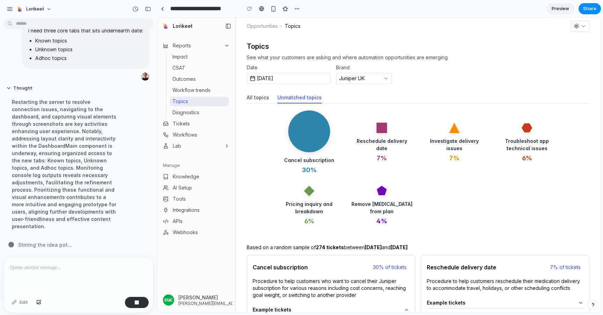
click at [378, 132] on rect at bounding box center [381, 128] width 10 height 10
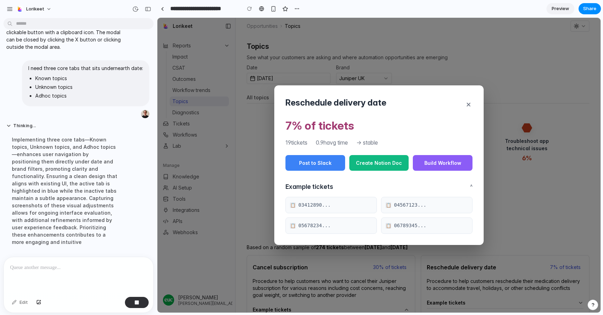
click at [468, 100] on button "×" at bounding box center [468, 104] width 8 height 15
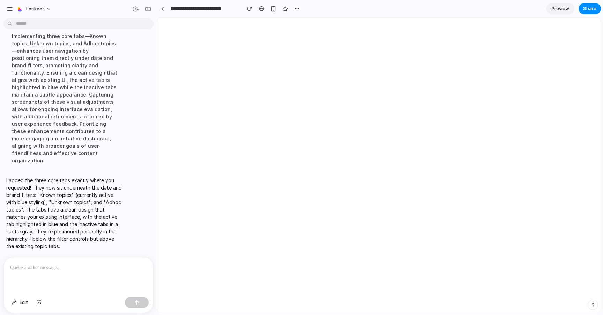
scroll to position [0, 0]
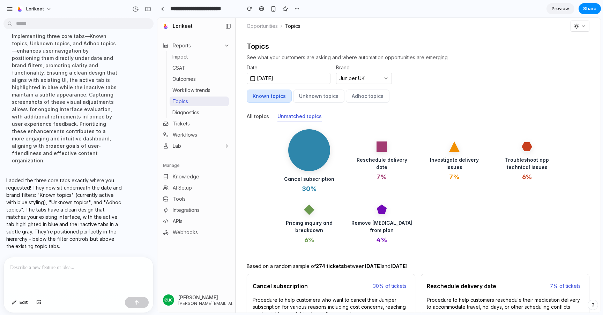
click at [315, 94] on button "Unknown topics" at bounding box center [318, 96] width 51 height 13
click at [316, 98] on button "Unknown topics" at bounding box center [318, 96] width 51 height 13
click at [67, 275] on div at bounding box center [78, 275] width 149 height 37
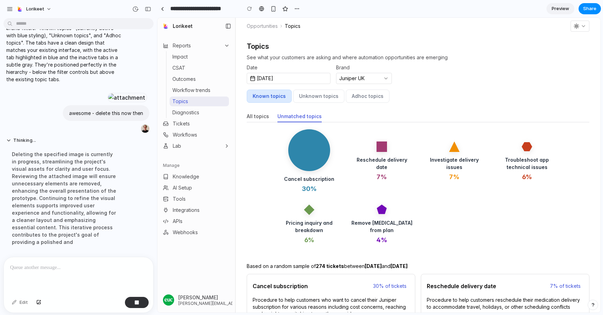
scroll to position [887, 0]
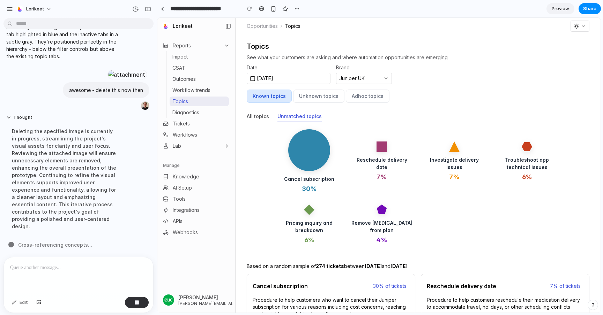
click at [267, 97] on button "Known topics" at bounding box center [269, 96] width 45 height 13
click at [306, 97] on button "Unknown topics" at bounding box center [318, 96] width 51 height 13
click at [367, 95] on button "Adhoc topics" at bounding box center [368, 96] width 44 height 13
click at [309, 152] on circle at bounding box center [309, 150] width 42 height 42
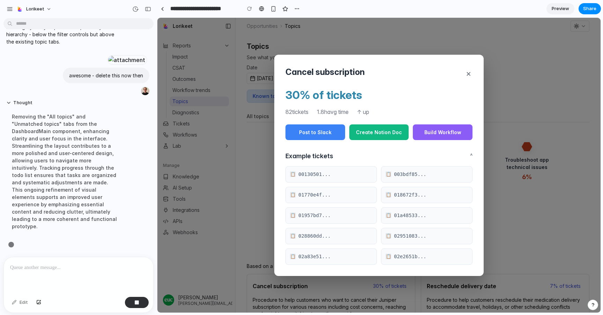
scroll to position [902, 0]
click at [465, 75] on button "×" at bounding box center [468, 73] width 8 height 15
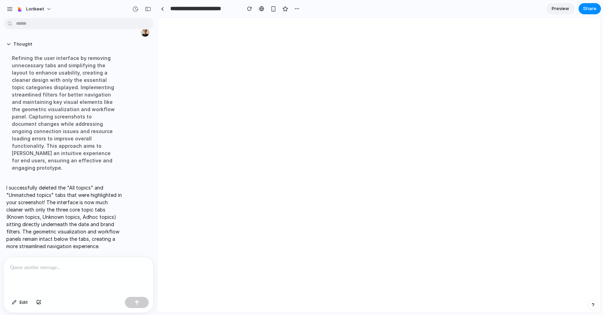
scroll to position [0, 0]
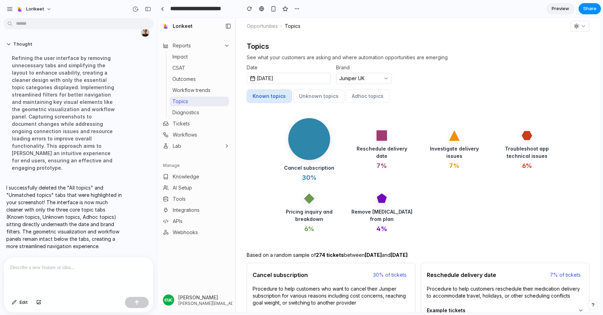
click at [313, 90] on button "Unknown topics" at bounding box center [318, 96] width 51 height 13
click at [313, 96] on button "Unknown topics" at bounding box center [318, 96] width 51 height 13
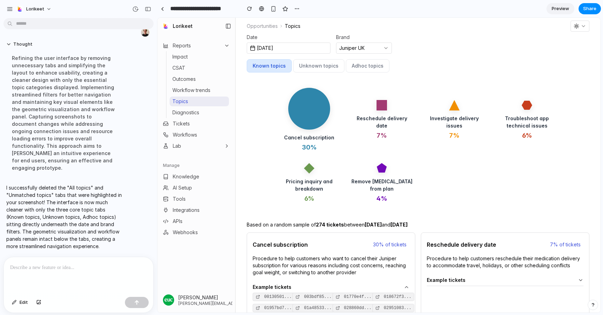
scroll to position [2, 0]
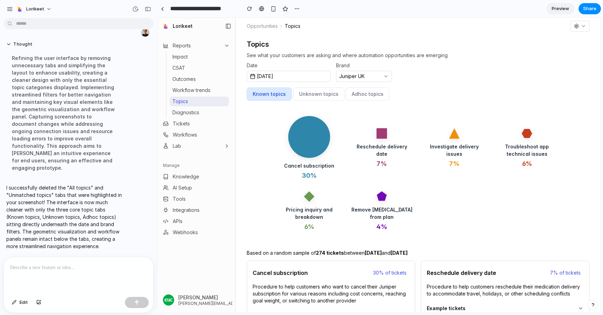
click at [311, 143] on circle at bounding box center [309, 137] width 42 height 42
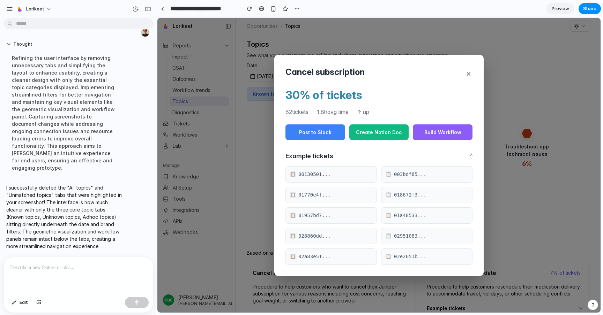
click at [468, 73] on button "×" at bounding box center [468, 73] width 8 height 15
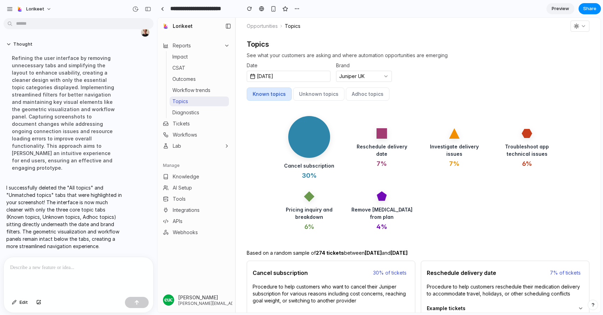
click at [314, 130] on circle at bounding box center [309, 137] width 42 height 42
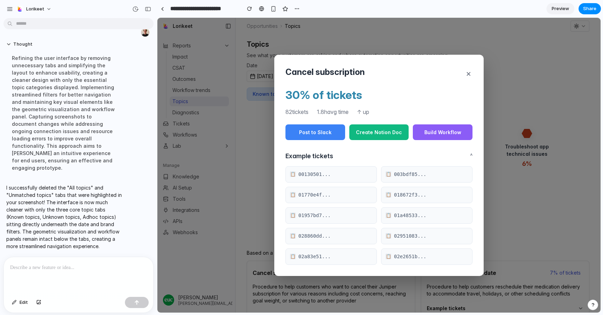
click at [467, 73] on button "×" at bounding box center [468, 73] width 8 height 15
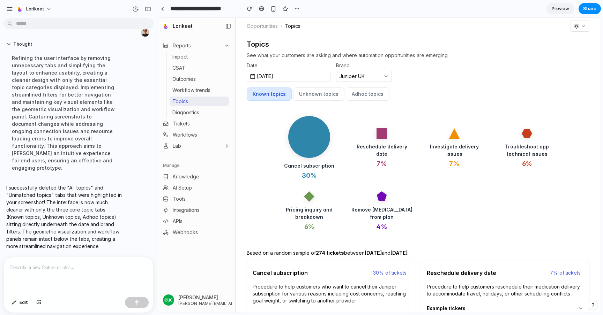
click at [316, 137] on circle at bounding box center [309, 137] width 42 height 42
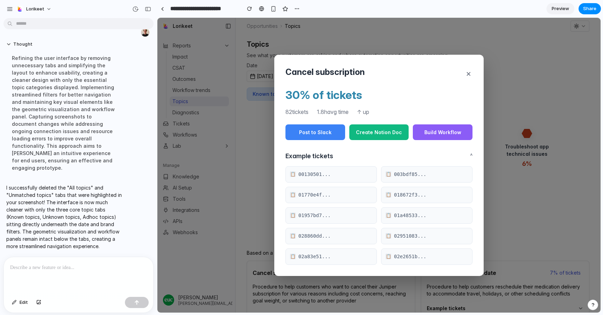
click at [470, 70] on button "×" at bounding box center [468, 73] width 8 height 15
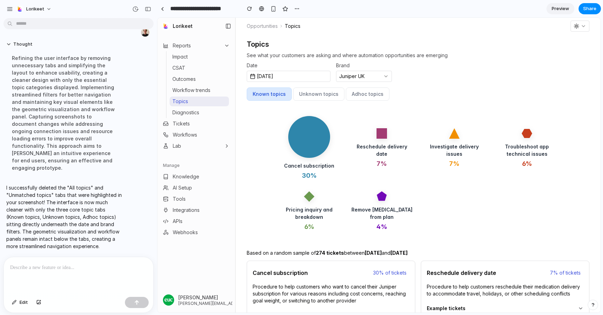
click at [108, 260] on div at bounding box center [78, 275] width 149 height 37
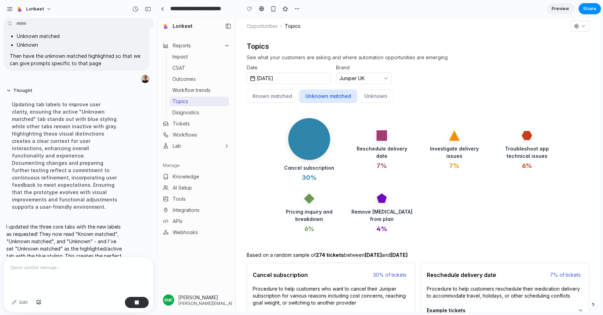
scroll to position [1180, 0]
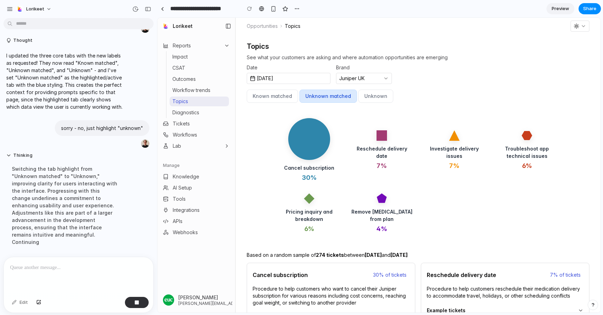
click at [309, 138] on circle at bounding box center [309, 139] width 42 height 42
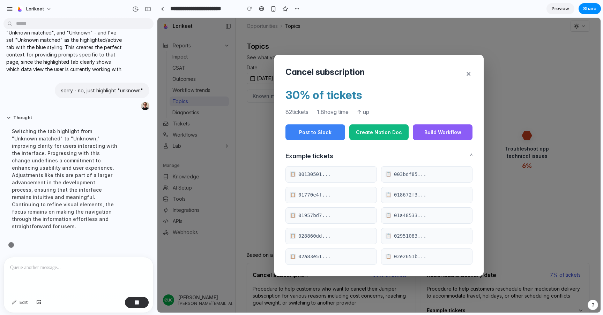
scroll to position [1187, 0]
click at [254, 150] on div "Cancel subscription × 30 % of tickets 82 tickets 1.8h avg time ↑ up Post to Sla…" at bounding box center [378, 165] width 443 height 295
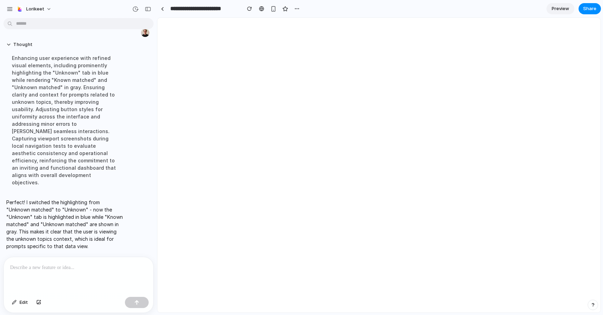
scroll to position [0, 0]
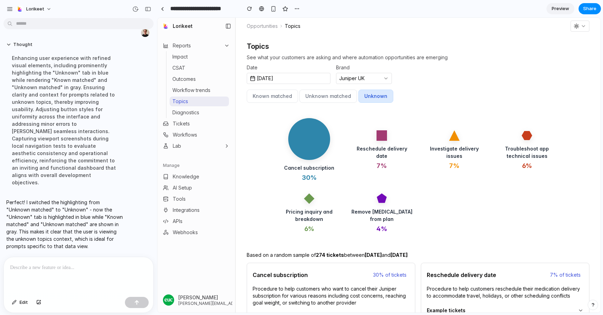
click at [321, 143] on circle at bounding box center [309, 139] width 42 height 42
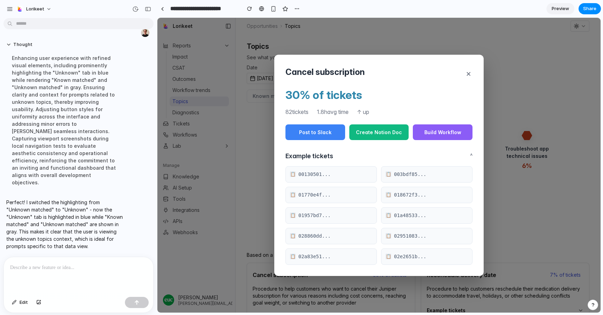
click at [55, 263] on div at bounding box center [78, 275] width 149 height 37
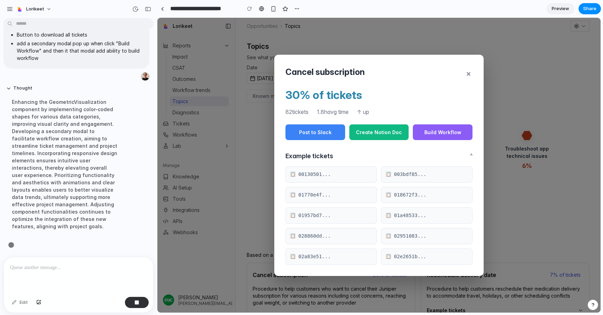
scroll to position [1383, 0]
click at [467, 74] on button "×" at bounding box center [468, 73] width 8 height 15
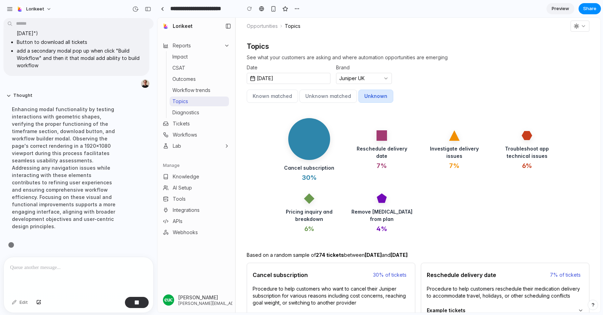
scroll to position [1369, 0]
click at [307, 138] on circle at bounding box center [309, 139] width 42 height 42
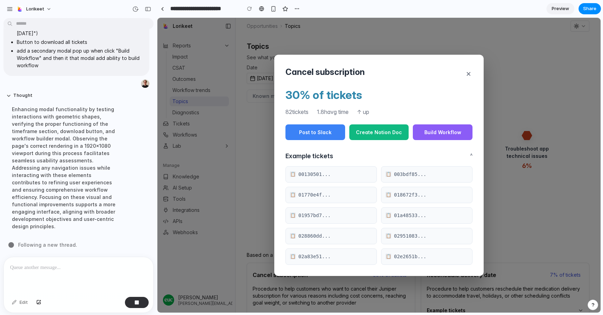
click at [261, 142] on div "Cancel subscription × 30 % of tickets 82 tickets 1.8h avg time ↑ up Post to Sla…" at bounding box center [378, 165] width 443 height 295
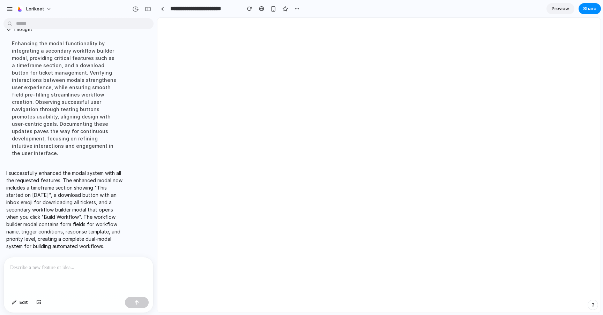
scroll to position [0, 0]
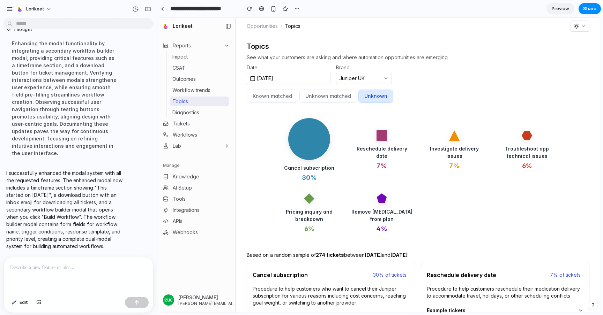
click at [308, 158] on circle at bounding box center [309, 139] width 42 height 42
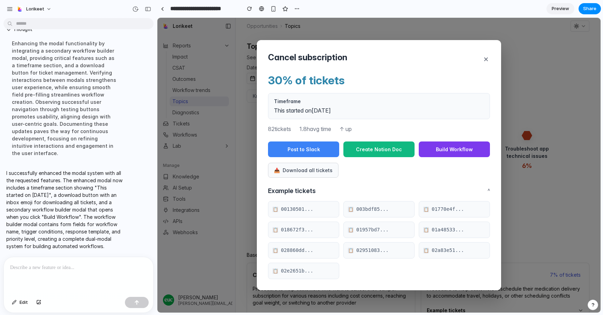
click at [449, 150] on button "Build Workflow" at bounding box center [454, 150] width 71 height 16
select select "******"
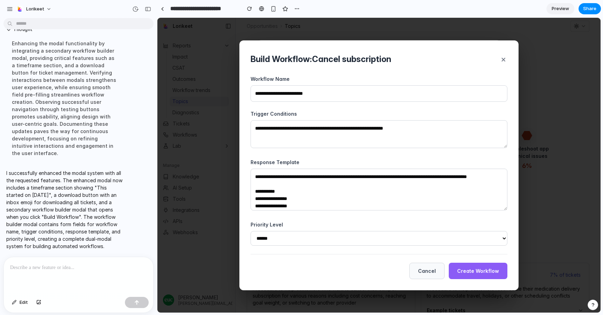
click at [504, 57] on button "×" at bounding box center [503, 59] width 8 height 15
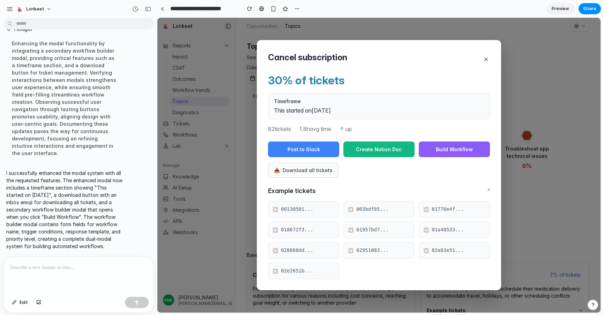
click at [483, 59] on button "×" at bounding box center [486, 58] width 8 height 15
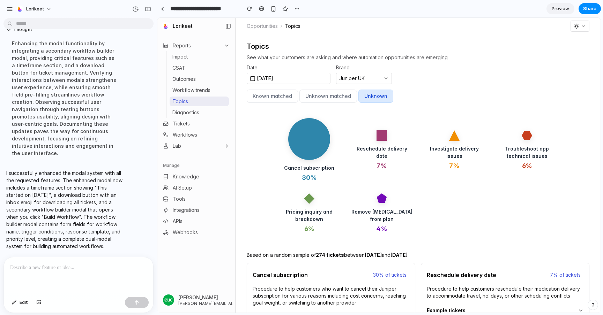
click at [333, 98] on button "Unknown matched" at bounding box center [328, 96] width 58 height 13
click at [371, 98] on button "Unknown" at bounding box center [375, 96] width 35 height 13
click at [311, 149] on circle at bounding box center [309, 139] width 42 height 42
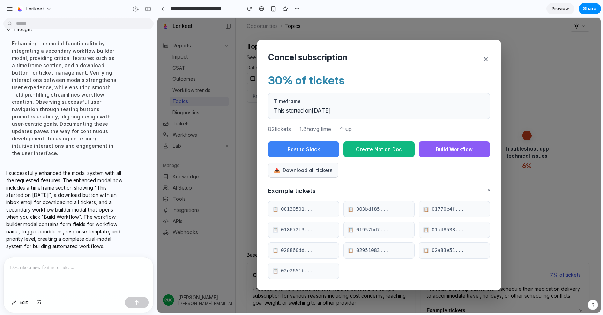
click at [487, 58] on button "×" at bounding box center [486, 58] width 8 height 15
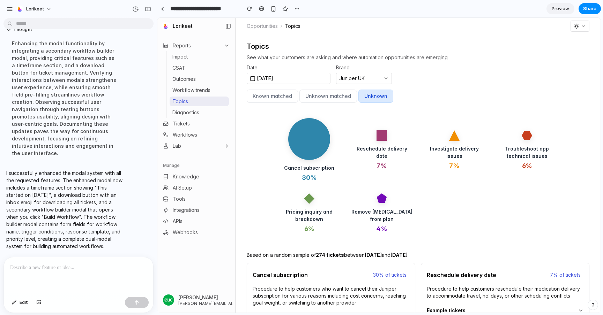
click at [305, 134] on circle at bounding box center [309, 139] width 42 height 42
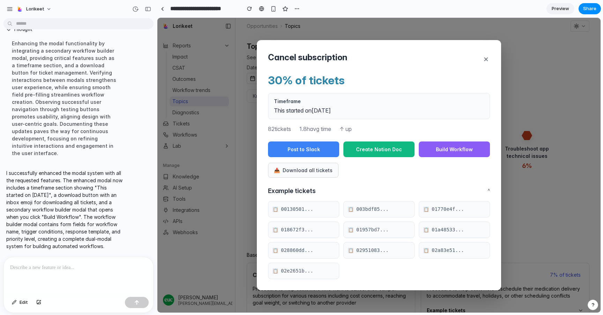
click at [487, 59] on button "×" at bounding box center [486, 58] width 8 height 15
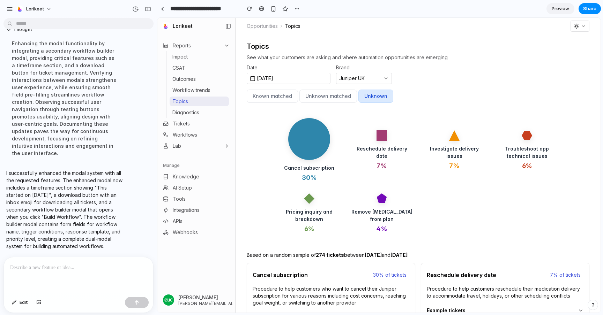
click at [377, 146] on div "Reschedule delivery date 7 %" at bounding box center [381, 150] width 61 height 40
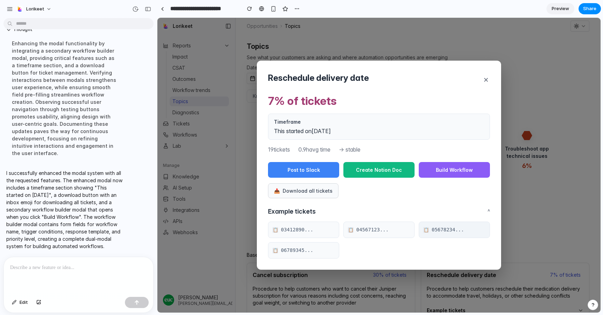
click at [448, 230] on button "📋 05678234..." at bounding box center [454, 230] width 71 height 16
click at [486, 81] on button "×" at bounding box center [486, 79] width 8 height 15
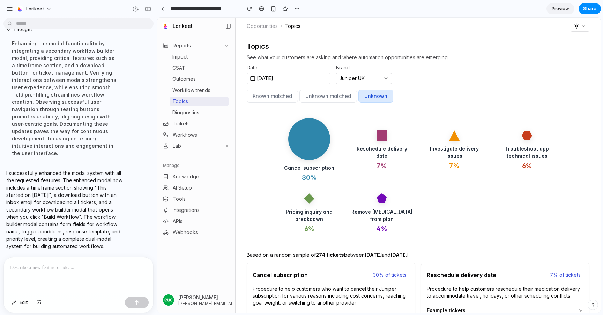
click at [529, 144] on div "Troubleshoot app technical issues 6 %" at bounding box center [526, 150] width 61 height 40
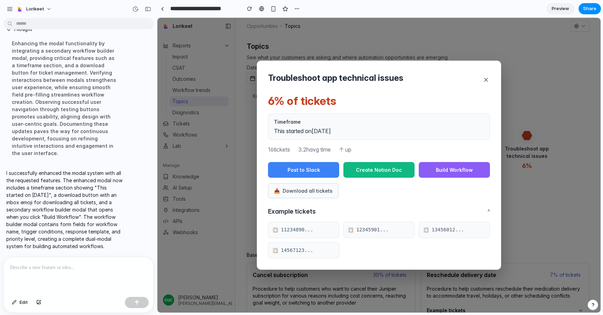
click at [533, 79] on div "Troubleshoot app technical issues × 6 % of tickets Timeframe This started on Fe…" at bounding box center [378, 165] width 443 height 295
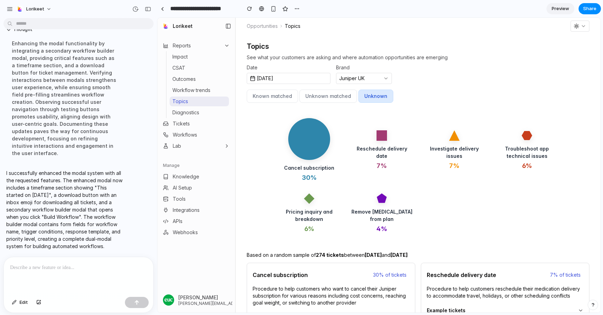
click at [455, 139] on polygon at bounding box center [454, 135] width 10 height 10
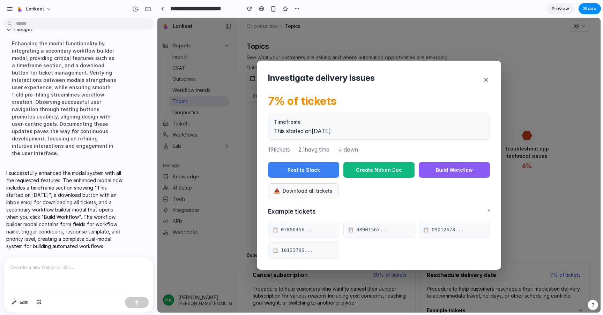
click at [522, 100] on div "Investigate delivery issues × 7 % of tickets Timeframe This started on March 5t…" at bounding box center [378, 165] width 443 height 295
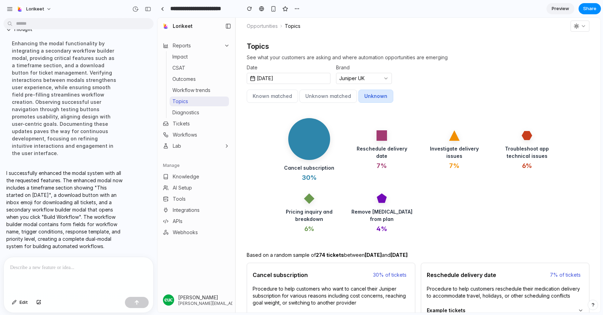
click at [373, 142] on div "Reschedule delivery date 7 %" at bounding box center [381, 150] width 61 height 40
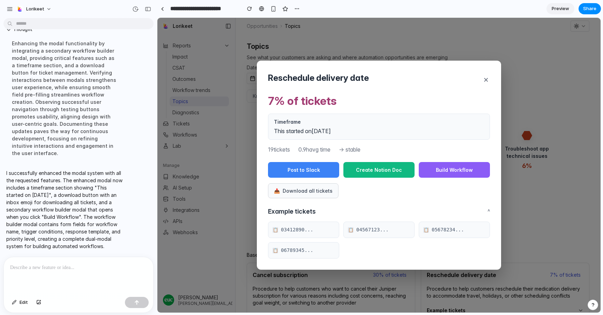
click at [535, 77] on div "Reschedule delivery date × 7 % of tickets Timeframe This started on February 15…" at bounding box center [378, 165] width 443 height 295
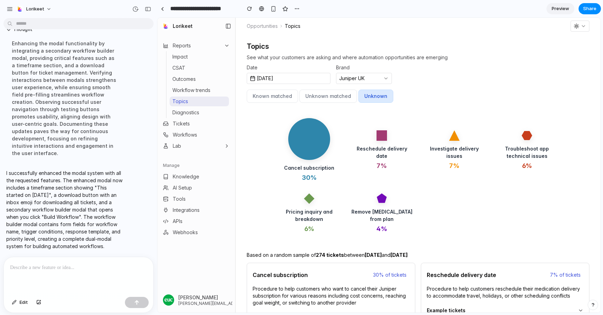
click at [379, 202] on polygon at bounding box center [382, 198] width 10 height 9
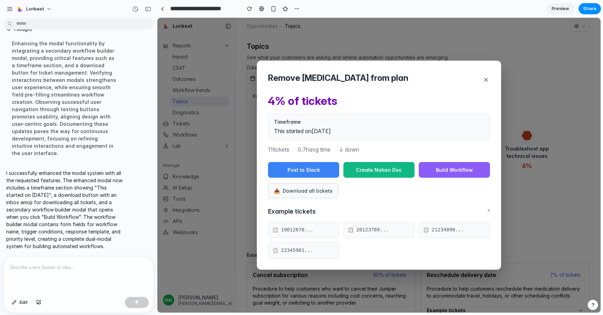
click at [536, 189] on div "Remove health coaching from plan × 4 % of tickets Timeframe This started on Mar…" at bounding box center [378, 165] width 443 height 295
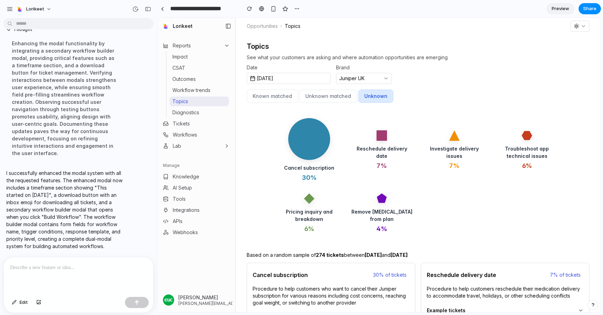
click at [304, 204] on icon at bounding box center [309, 199] width 10 height 10
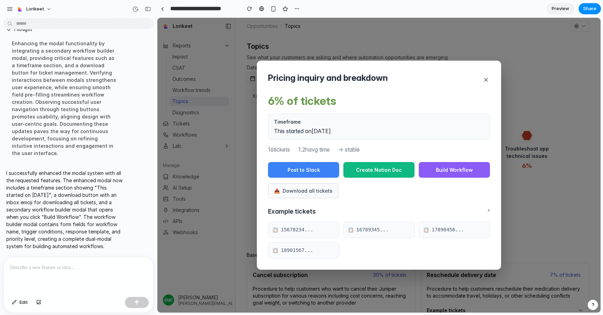
click at [547, 186] on div "Pricing inquiry and breakdown × 6 % of tickets Timeframe This started on Januar…" at bounding box center [378, 165] width 443 height 295
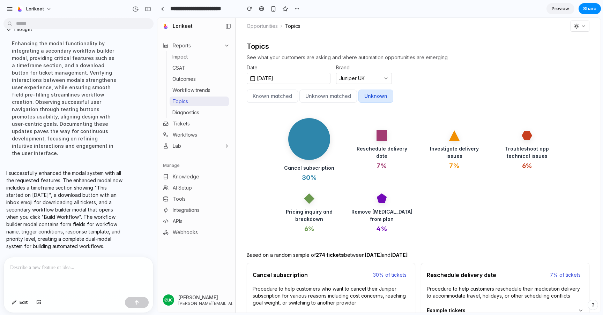
click at [317, 136] on circle at bounding box center [309, 139] width 42 height 42
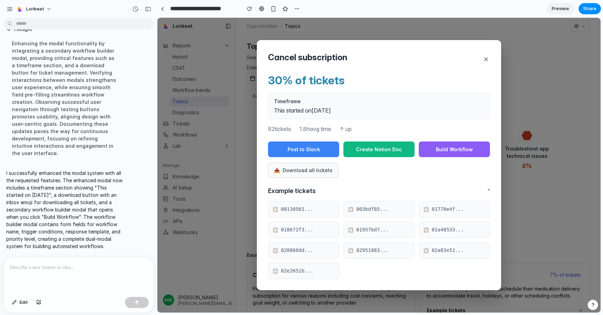
click at [485, 58] on button "×" at bounding box center [486, 58] width 8 height 15
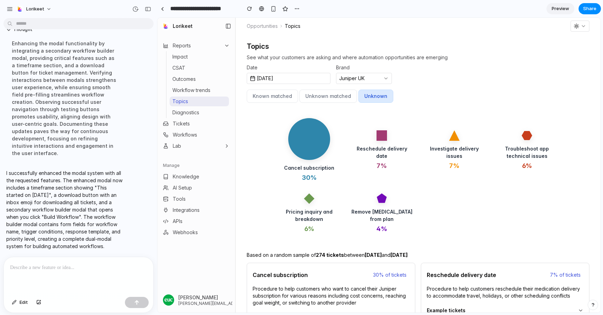
click at [328, 102] on button "Unknown matched" at bounding box center [328, 96] width 58 height 13
click at [318, 95] on button "Unknown matched" at bounding box center [328, 96] width 58 height 13
click at [279, 96] on button "Known matched" at bounding box center [272, 96] width 51 height 13
click at [364, 94] on button "Unknown" at bounding box center [375, 96] width 35 height 13
click at [317, 143] on circle at bounding box center [309, 139] width 42 height 42
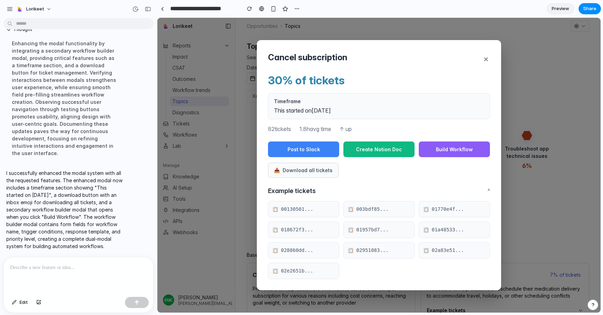
click at [487, 58] on button "×" at bounding box center [486, 58] width 8 height 15
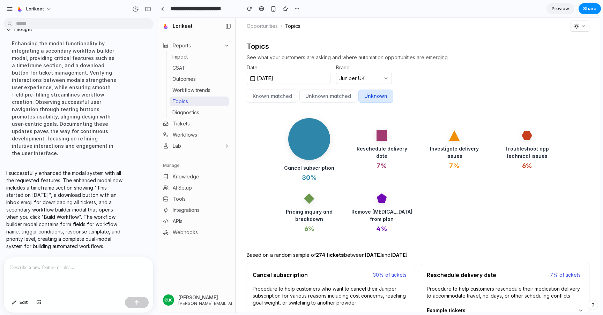
click at [323, 138] on circle at bounding box center [309, 139] width 42 height 42
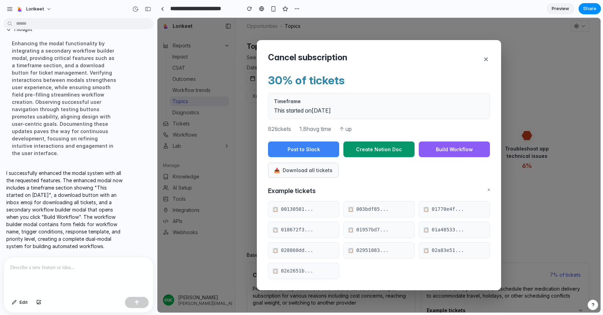
click at [390, 156] on button "Create Notion Doc" at bounding box center [378, 150] width 71 height 16
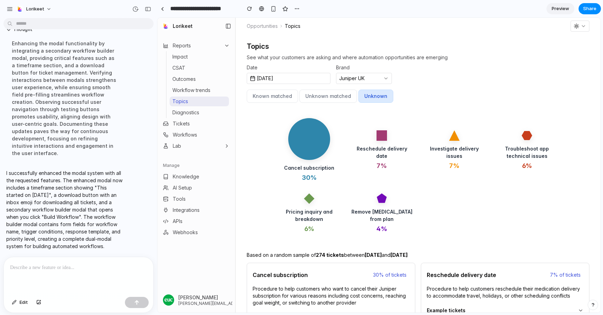
click at [319, 146] on circle at bounding box center [309, 139] width 42 height 42
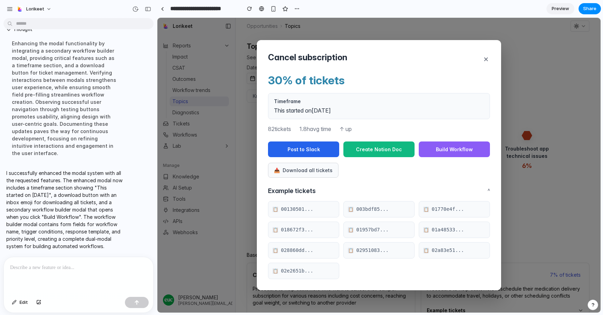
click at [307, 149] on button "Post to Slack" at bounding box center [303, 150] width 71 height 16
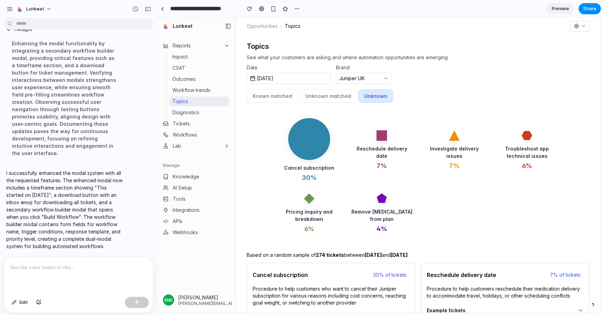
click at [387, 142] on div "Reschedule delivery date 7 %" at bounding box center [381, 150] width 61 height 40
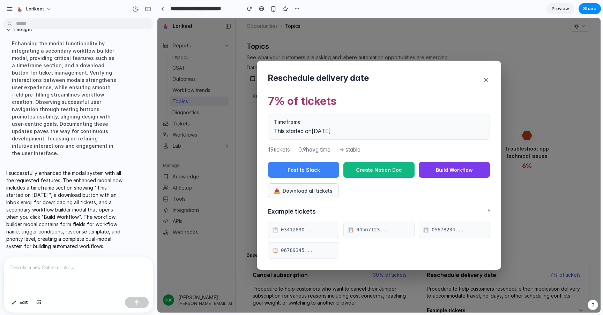
click at [427, 171] on button "Build Workflow" at bounding box center [454, 170] width 71 height 16
select select "******"
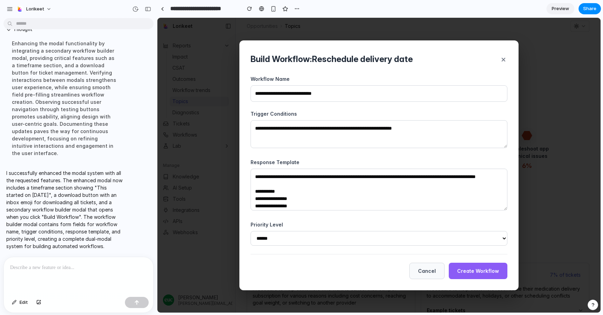
scroll to position [18, 0]
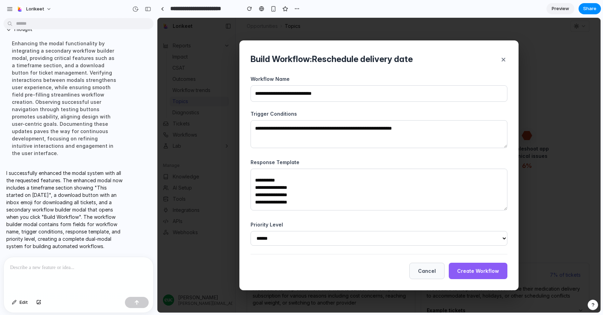
click at [502, 57] on button "×" at bounding box center [503, 59] width 8 height 15
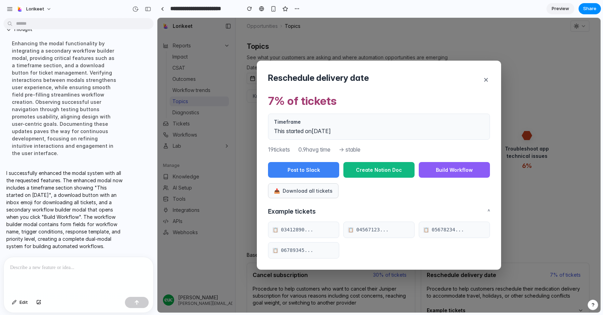
click at [482, 80] on button "×" at bounding box center [486, 79] width 8 height 15
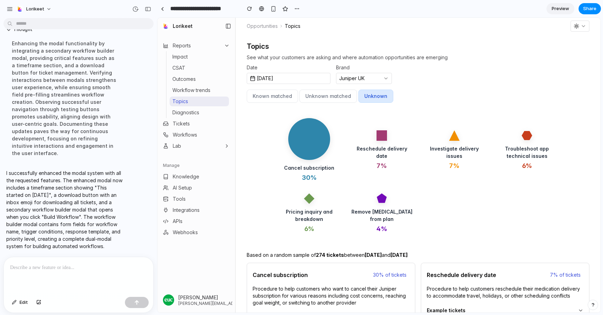
click at [314, 131] on circle at bounding box center [309, 139] width 42 height 42
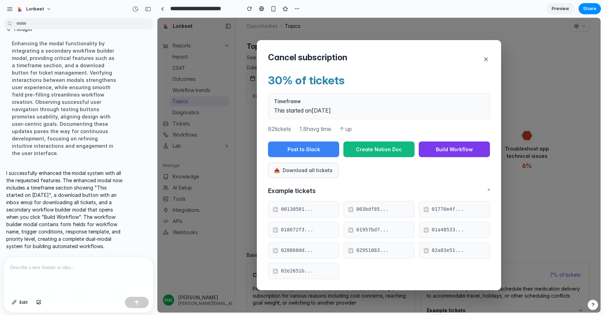
click at [457, 148] on button "Build Workflow" at bounding box center [454, 150] width 71 height 16
select select "******"
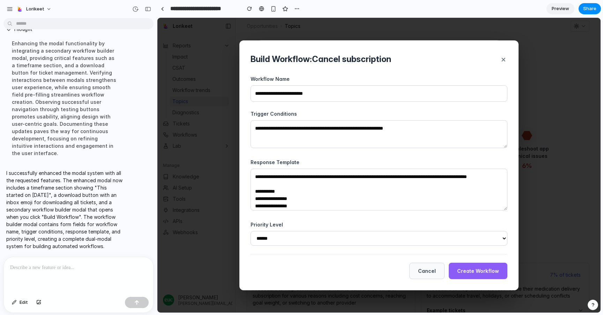
click at [381, 189] on textarea "**********" at bounding box center [378, 190] width 257 height 42
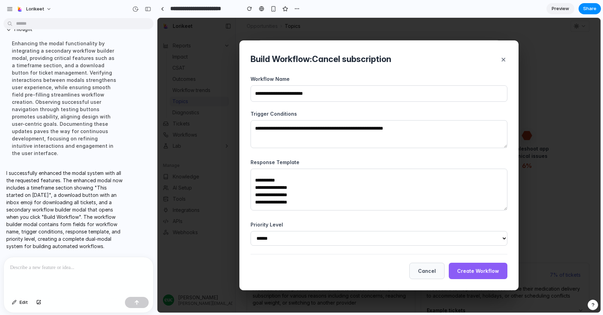
click at [341, 241] on select "**** ****** ***" at bounding box center [378, 238] width 257 height 15
click at [250, 231] on select "**** ****** ***" at bounding box center [378, 238] width 257 height 15
click at [504, 59] on button "×" at bounding box center [503, 59] width 8 height 15
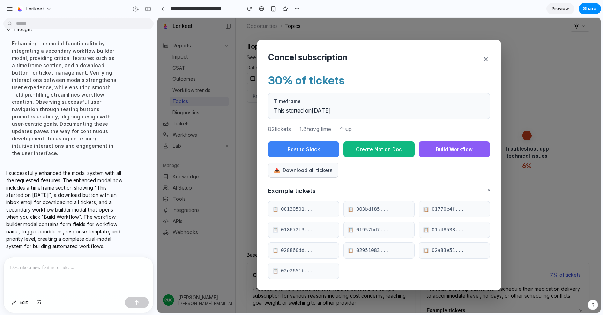
click at [486, 58] on button "×" at bounding box center [486, 58] width 8 height 15
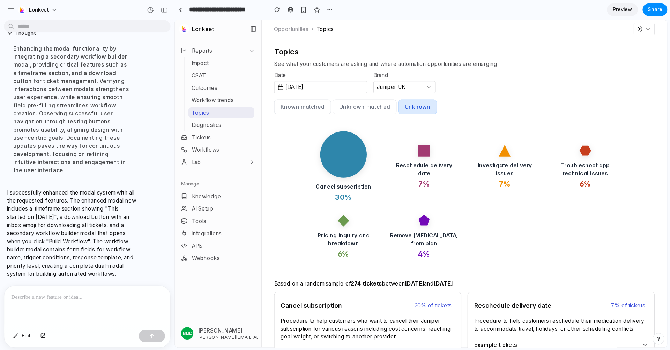
scroll to position [1435, 0]
click at [319, 143] on circle at bounding box center [309, 139] width 42 height 42
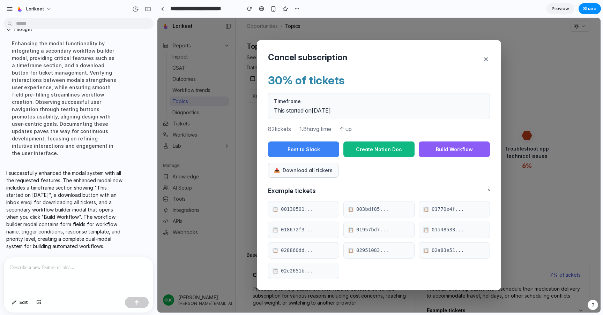
click at [248, 127] on div "Cancel subscription × 30 % of tickets Timeframe This started on January 30th 82…" at bounding box center [378, 165] width 443 height 295
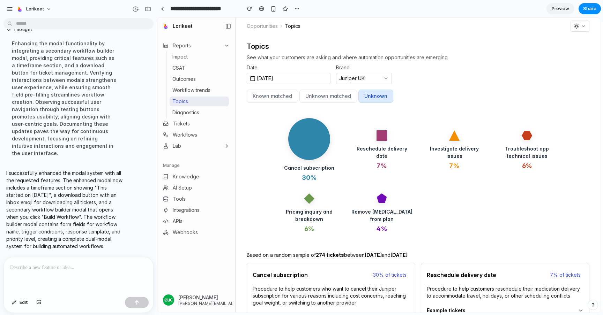
click at [317, 130] on circle at bounding box center [309, 139] width 42 height 42
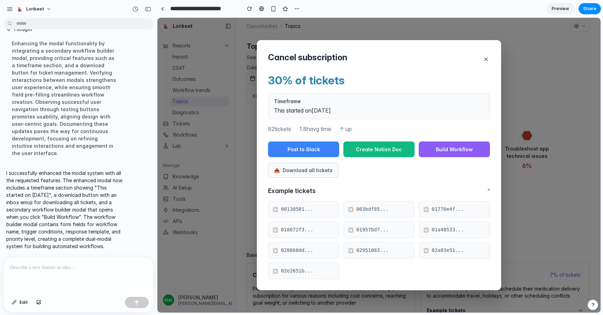
click at [485, 57] on button "×" at bounding box center [486, 58] width 8 height 15
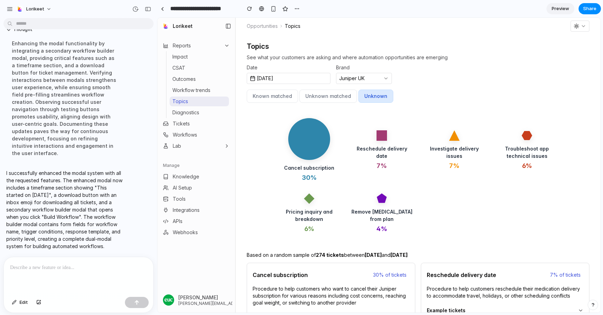
click at [376, 98] on button "Unknown" at bounding box center [375, 96] width 35 height 13
click at [362, 137] on div "Reschedule delivery date 7 %" at bounding box center [381, 150] width 61 height 40
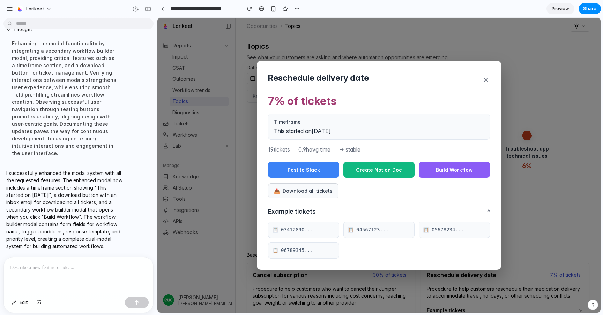
click at [488, 77] on button "×" at bounding box center [486, 79] width 8 height 15
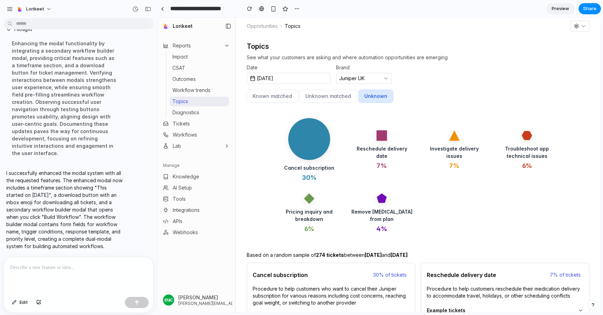
click at [341, 99] on button "Unknown matched" at bounding box center [328, 96] width 58 height 13
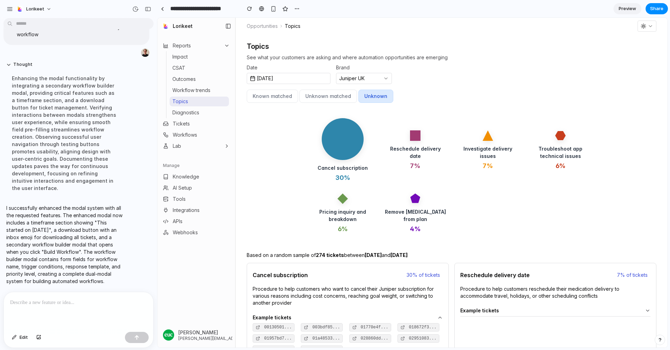
scroll to position [1398, 0]
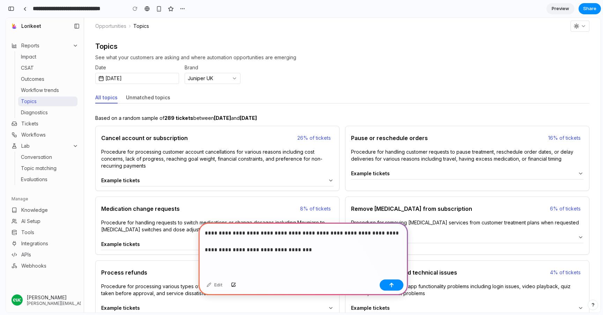
click at [204, 250] on div "**********" at bounding box center [302, 250] width 209 height 54
click at [314, 246] on p "**********" at bounding box center [303, 241] width 197 height 25
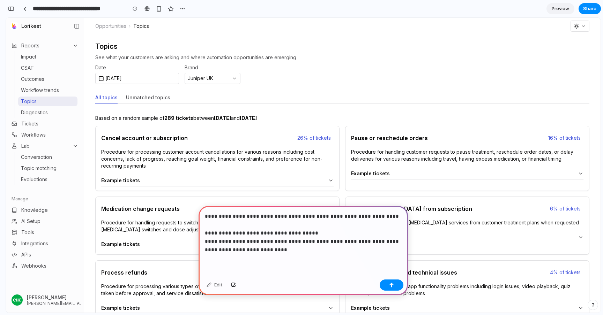
click at [298, 255] on div "**********" at bounding box center [302, 241] width 209 height 71
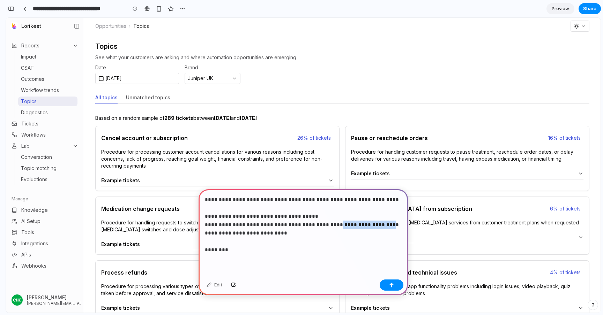
drag, startPoint x: 373, startPoint y: 225, endPoint x: 323, endPoint y: 222, distance: 49.6
click at [323, 222] on p "**********" at bounding box center [303, 225] width 197 height 59
copy p "**********"
click at [245, 251] on p "**********" at bounding box center [303, 225] width 197 height 59
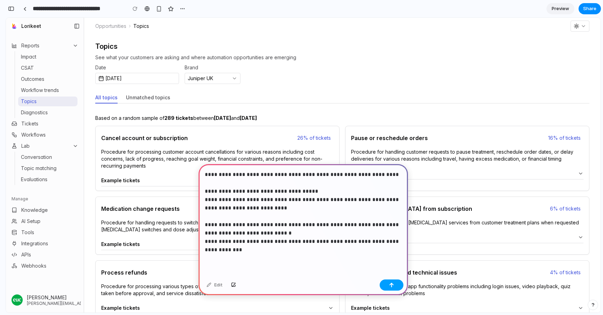
click at [389, 289] on button "button" at bounding box center [392, 285] width 24 height 11
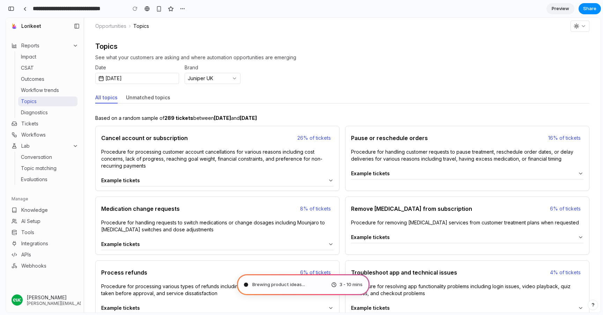
type input "**********"
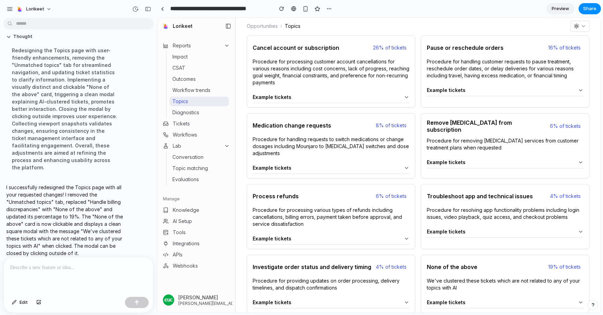
scroll to position [94, 0]
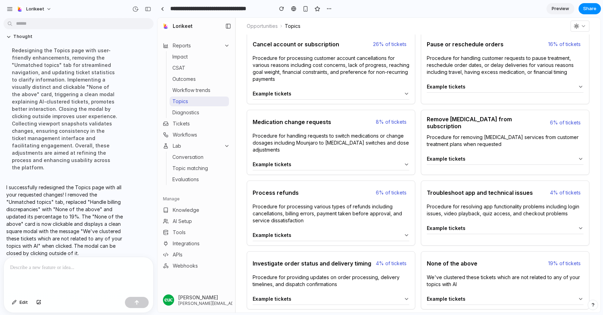
click at [491, 271] on div "None of the above 19% of tickets" at bounding box center [505, 263] width 168 height 22
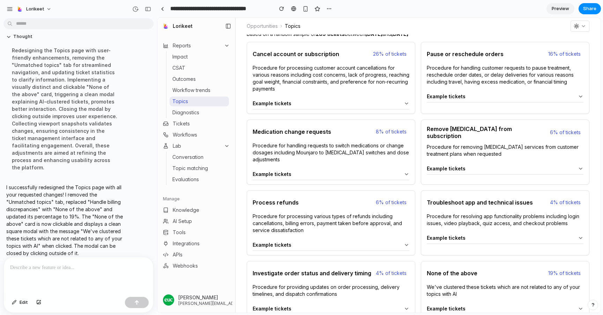
scroll to position [99, 0]
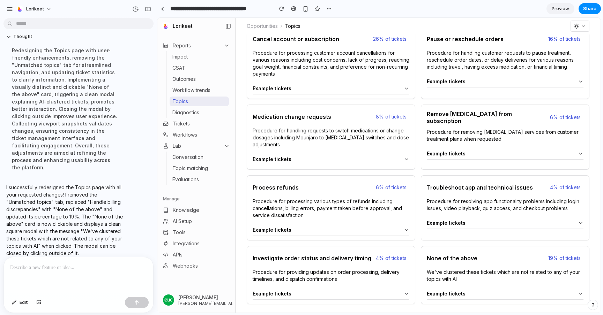
click at [108, 264] on p at bounding box center [78, 268] width 137 height 8
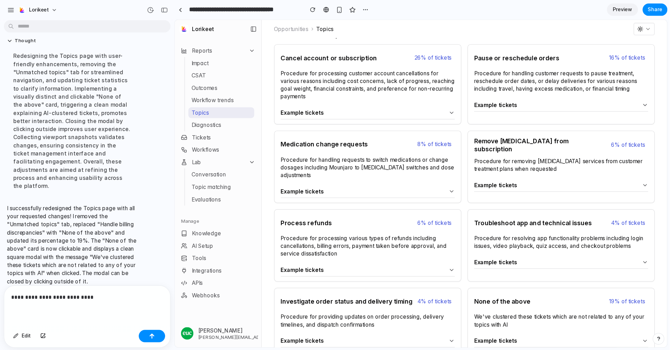
scroll to position [41, 0]
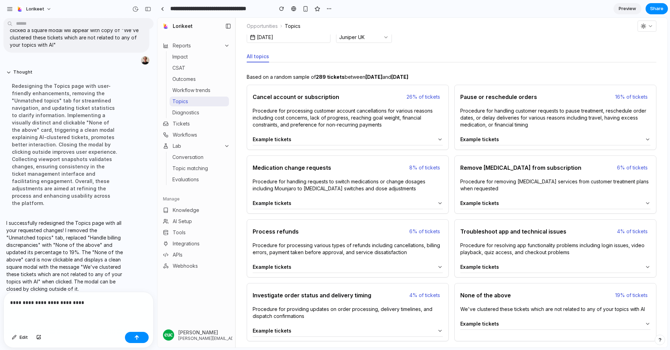
click at [64, 300] on p "**********" at bounding box center [78, 303] width 137 height 8
click at [132, 302] on p "**********" at bounding box center [78, 303] width 137 height 8
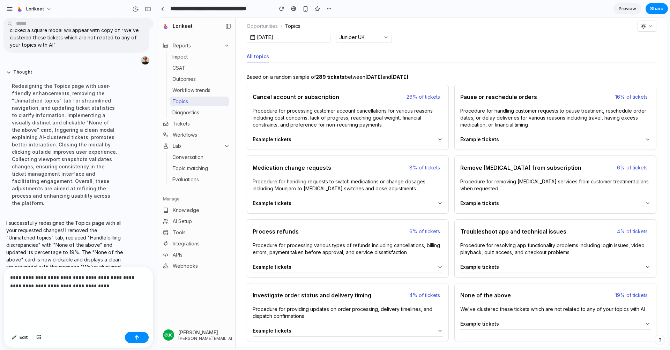
click at [53, 311] on div "**********" at bounding box center [78, 298] width 149 height 62
click at [55, 307] on p "**********" at bounding box center [78, 289] width 137 height 33
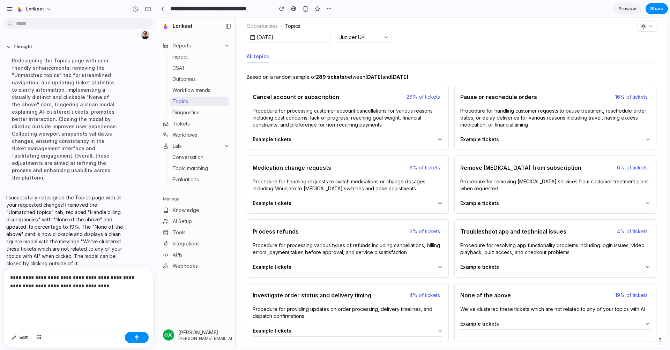
click at [53, 315] on div "**********" at bounding box center [78, 298] width 149 height 62
click at [43, 306] on p "**********" at bounding box center [78, 289] width 137 height 33
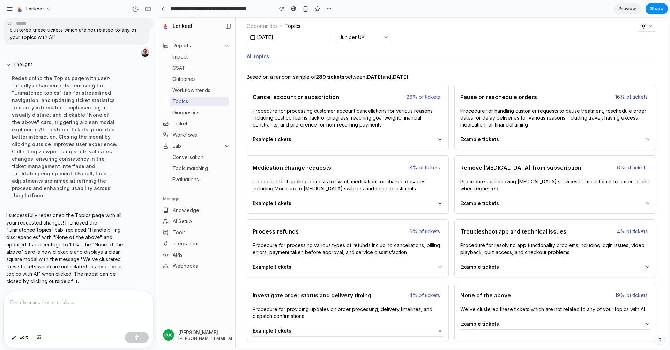
scroll to position [73, 0]
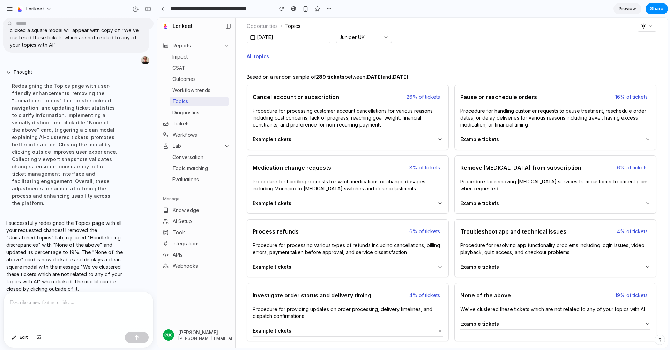
click at [54, 306] on p at bounding box center [78, 303] width 137 height 8
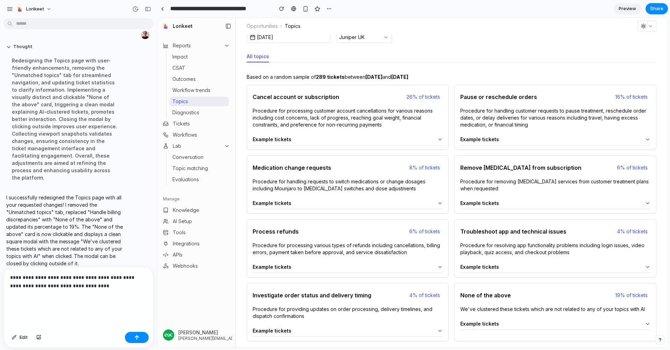
click at [54, 306] on p "**********" at bounding box center [78, 289] width 137 height 33
click at [47, 315] on div "**********" at bounding box center [78, 298] width 149 height 62
click at [55, 307] on p "**********" at bounding box center [78, 289] width 137 height 33
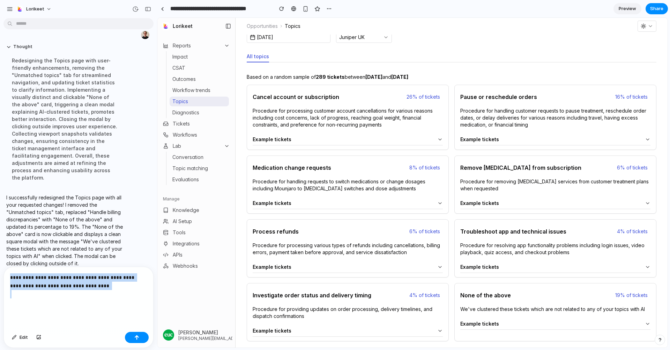
drag, startPoint x: 55, startPoint y: 307, endPoint x: 45, endPoint y: 306, distance: 10.8
click at [45, 306] on p "**********" at bounding box center [78, 289] width 137 height 33
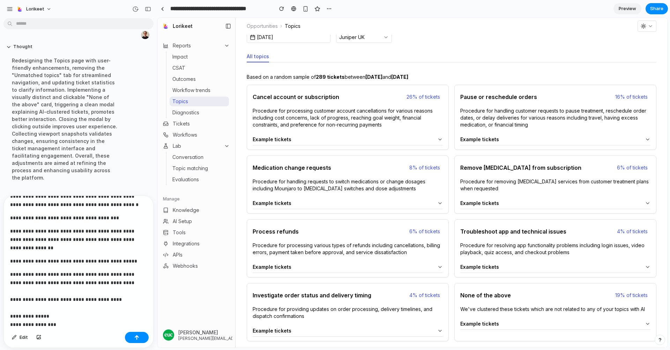
scroll to position [208, 0]
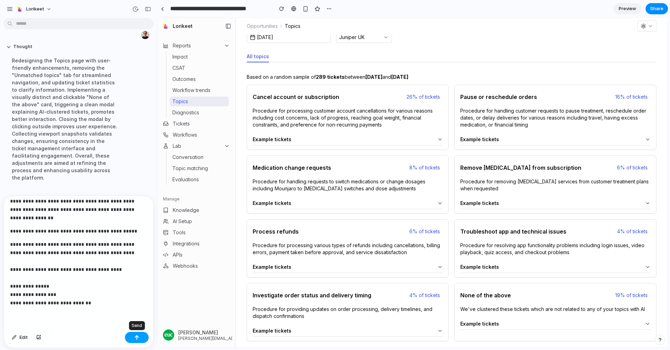
click at [143, 315] on button "button" at bounding box center [137, 337] width 24 height 11
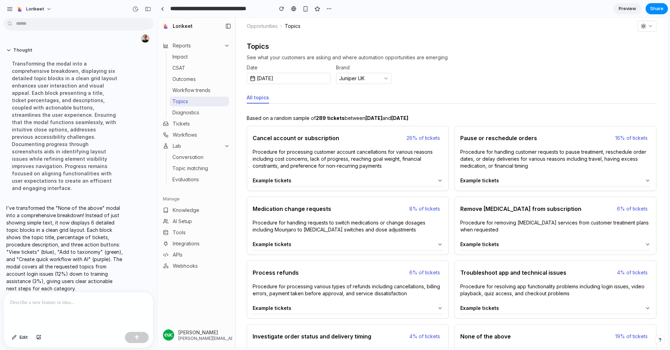
scroll to position [41, 0]
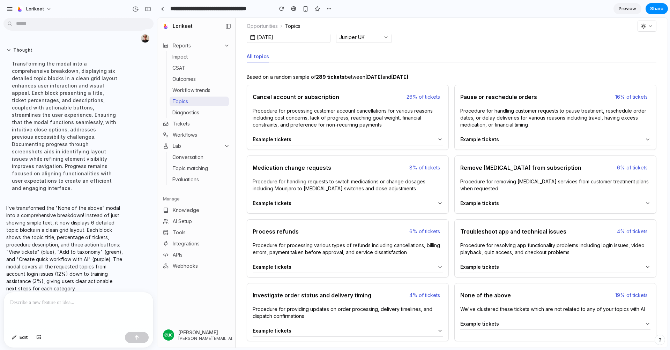
click at [517, 315] on details "Example tickets 00785403... 01d47973... 02d1caee... 03c974ac... 063aba76... 068…" at bounding box center [555, 324] width 190 height 12
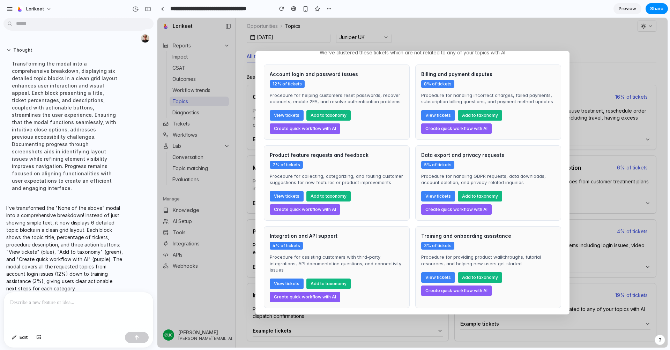
scroll to position [0, 0]
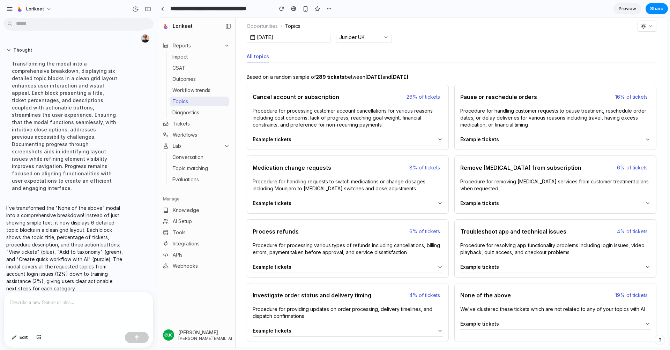
click at [356, 124] on span "Procedure for processing customer account cancellations for various reasons inc…" at bounding box center [348, 117] width 190 height 21
click at [530, 315] on div "We've clustered these tickets which are not related to any of your topics with …" at bounding box center [555, 318] width 190 height 24
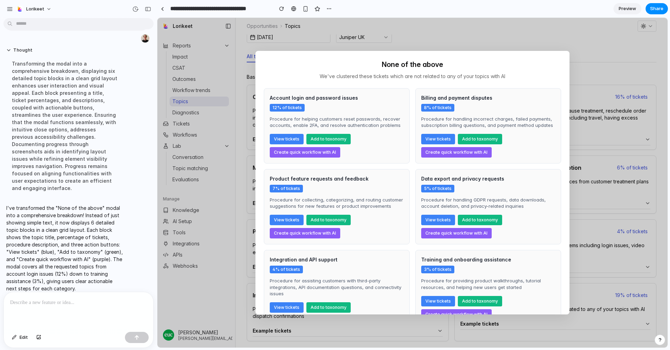
click at [82, 307] on p at bounding box center [78, 303] width 137 height 8
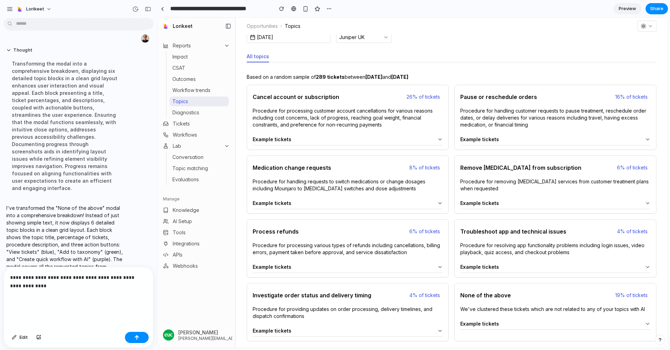
click at [502, 302] on div "None of the above 19% of tickets" at bounding box center [555, 295] width 201 height 22
click at [325, 126] on span "Procedure for processing customer account cancellations for various reasons inc…" at bounding box center [348, 117] width 190 height 21
click at [46, 309] on div "**********" at bounding box center [78, 298] width 149 height 62
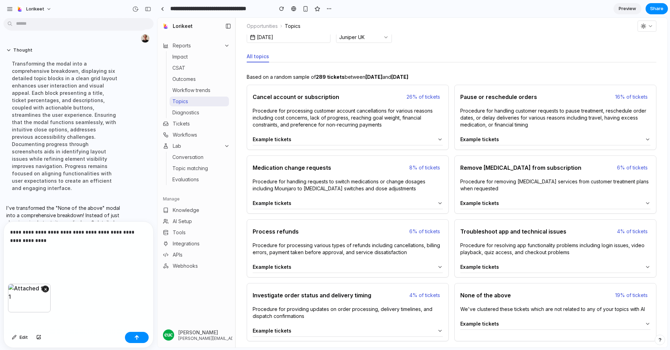
click at [29, 243] on p "**********" at bounding box center [78, 244] width 137 height 33
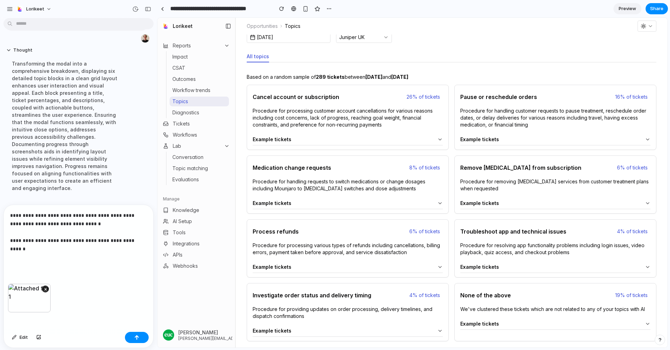
click at [73, 216] on p "**********" at bounding box center [78, 236] width 137 height 50
click at [79, 223] on p "**********" at bounding box center [78, 232] width 137 height 59
click at [131, 315] on button "button" at bounding box center [137, 337] width 24 height 11
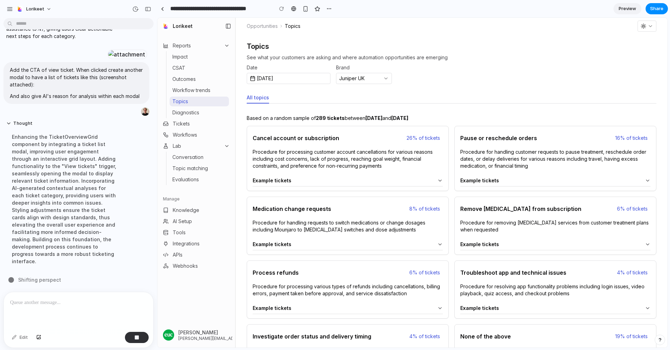
scroll to position [41, 0]
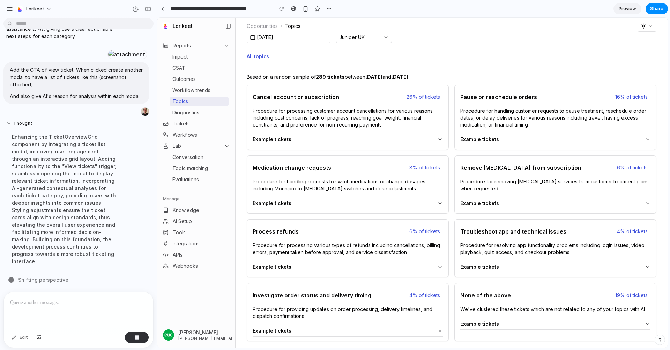
click at [525, 307] on span "We've clustered these tickets which are not related to any of your topics with …" at bounding box center [555, 309] width 190 height 7
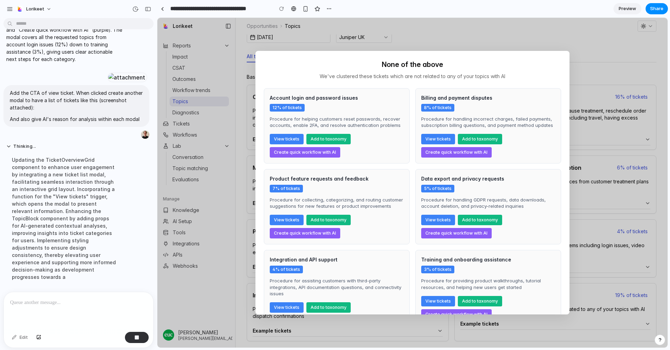
scroll to position [593, 0]
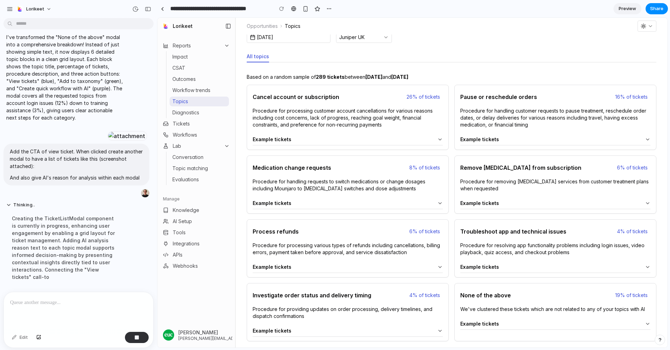
click at [513, 299] on div "None of the above 19% of tickets" at bounding box center [555, 295] width 201 height 22
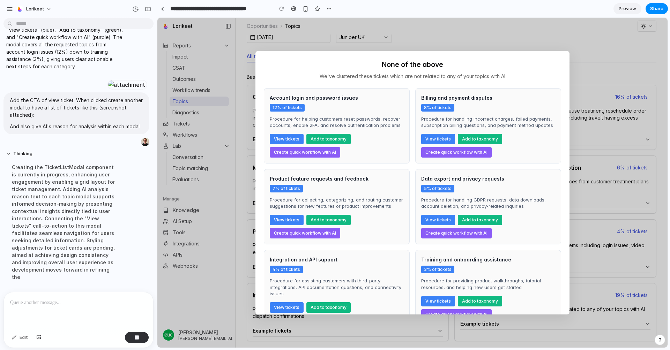
scroll to position [586, 0]
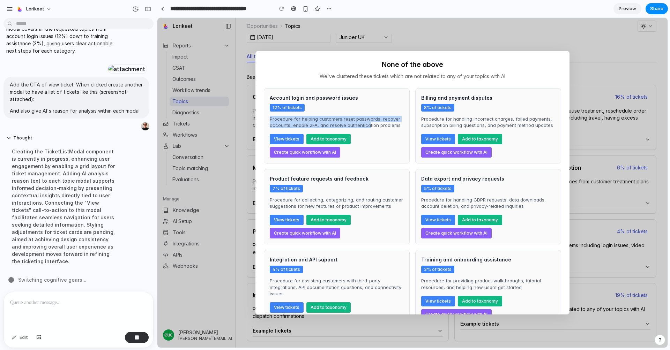
drag, startPoint x: 270, startPoint y: 117, endPoint x: 367, endPoint y: 120, distance: 97.0
click at [367, 121] on p "Procedure for helping customers reset passwords, recover accounts, enable 2FA, …" at bounding box center [337, 122] width 134 height 13
click at [367, 120] on p "Procedure for helping customers reset passwords, recover accounts, enable 2FA, …" at bounding box center [337, 122] width 134 height 13
click at [281, 140] on button "View tickets" at bounding box center [287, 139] width 34 height 10
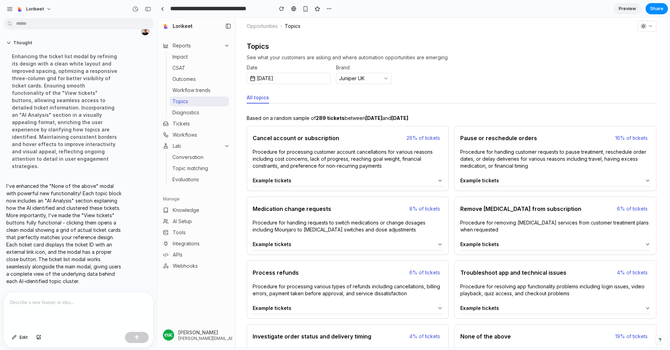
scroll to position [41, 0]
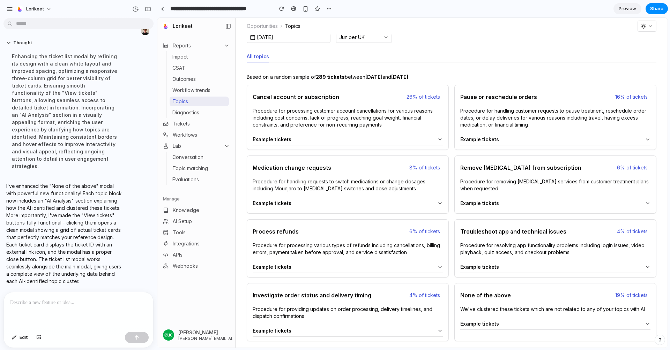
click at [509, 309] on span "We've clustered these tickets which are not related to any of your topics with …" at bounding box center [555, 309] width 190 height 7
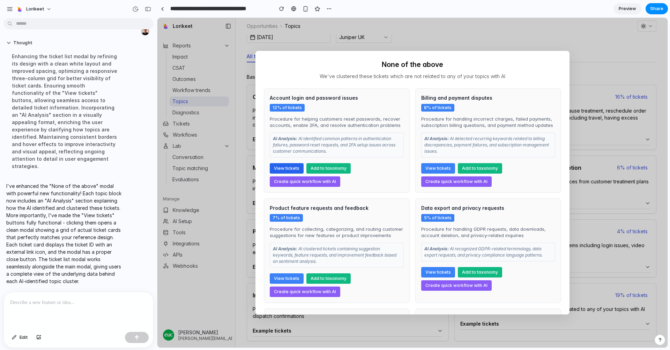
click at [286, 167] on button "View tickets" at bounding box center [287, 168] width 34 height 10
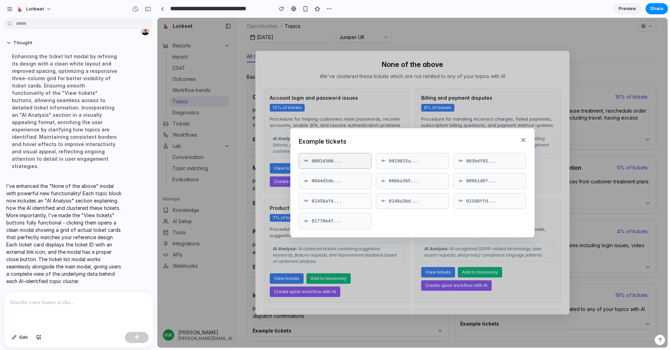
click at [322, 164] on span "0001d300..." at bounding box center [326, 161] width 30 height 7
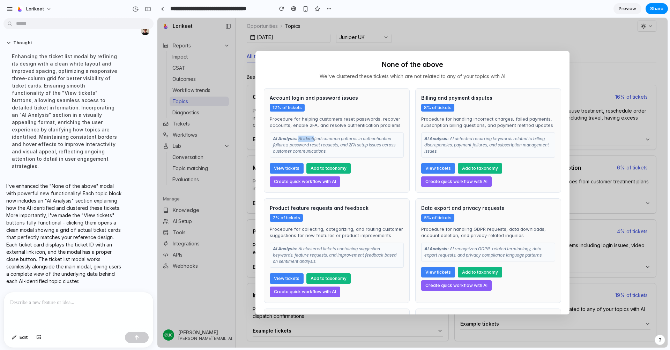
drag, startPoint x: 298, startPoint y: 141, endPoint x: 344, endPoint y: 144, distance: 45.8
click at [315, 141] on p "AI Analysis: AI identified common patterns in authentication failures, password…" at bounding box center [337, 145] width 128 height 19
click at [344, 144] on p "AI Analysis: AI identified common patterns in authentication failures, password…" at bounding box center [337, 145] width 128 height 19
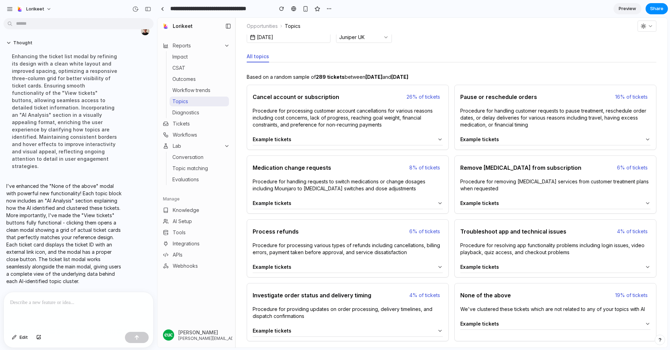
click at [74, 302] on p at bounding box center [78, 303] width 137 height 8
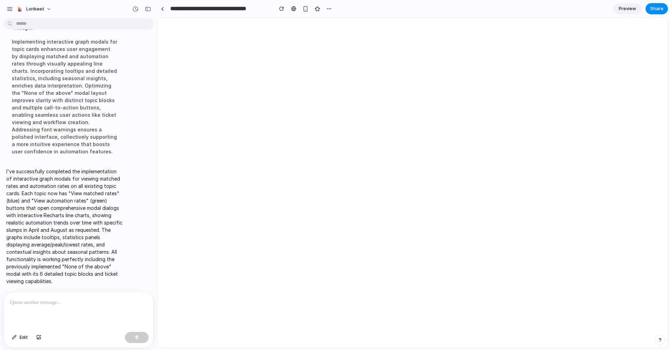
scroll to position [0, 0]
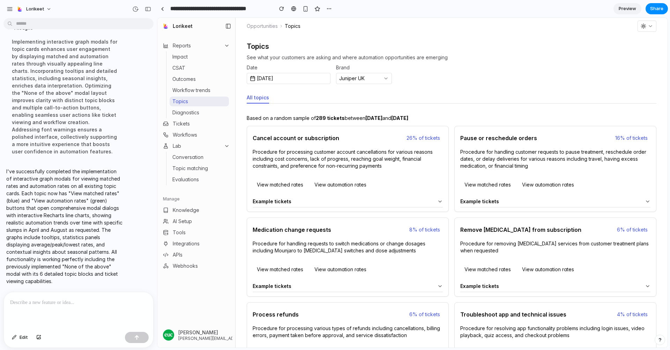
click at [285, 185] on button "View matched rates" at bounding box center [280, 184] width 55 height 11
click at [324, 184] on button "View automation rates" at bounding box center [340, 184] width 60 height 11
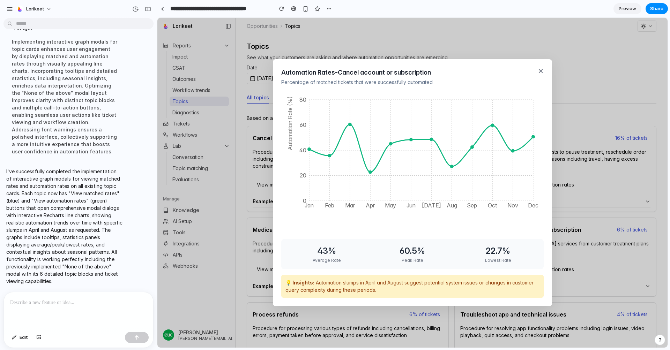
click at [540, 72] on button "✕" at bounding box center [541, 71] width 6 height 7
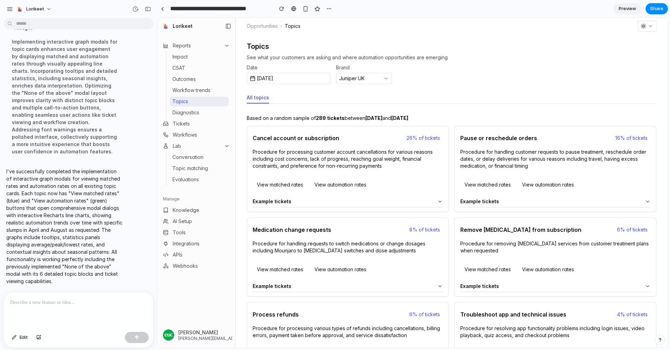
click at [337, 185] on button "View automation rates" at bounding box center [340, 184] width 60 height 11
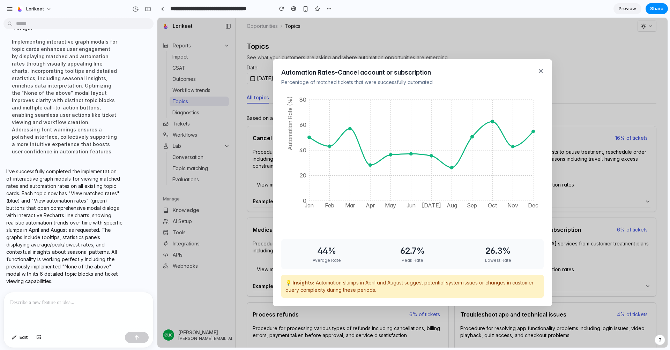
click at [539, 74] on button "✕" at bounding box center [541, 71] width 6 height 7
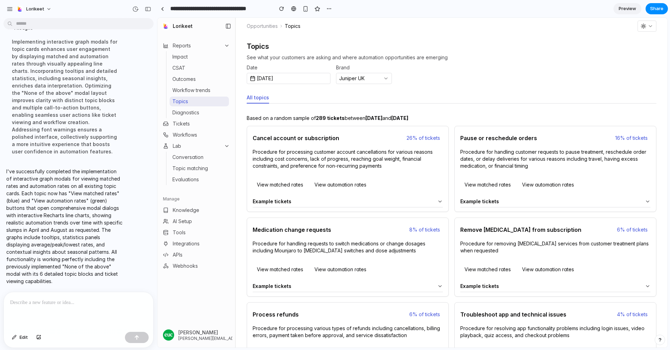
scroll to position [125, 0]
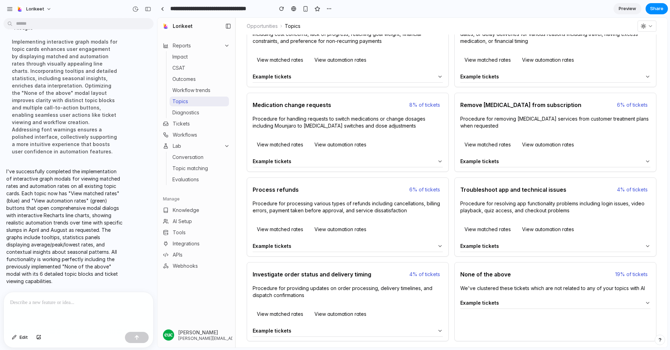
click at [59, 303] on p at bounding box center [78, 303] width 137 height 8
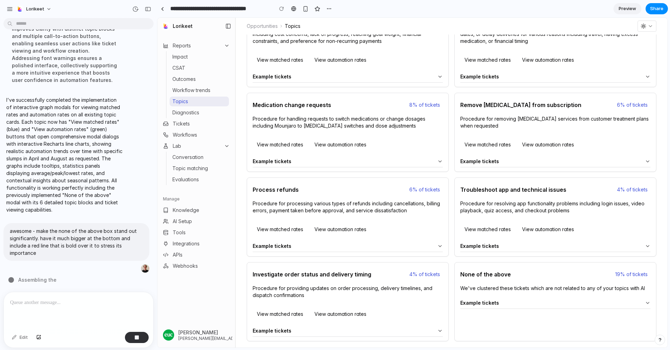
scroll to position [0, 0]
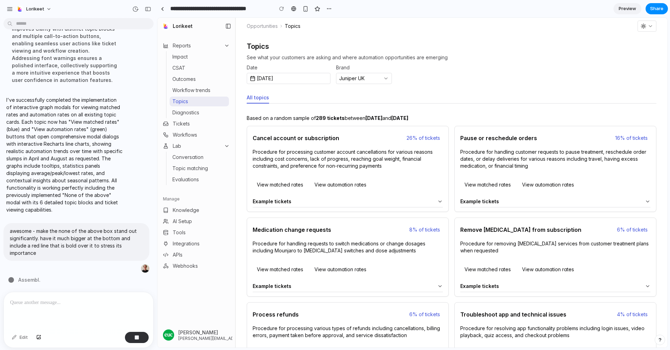
click at [192, 113] on link "Diagnostics" at bounding box center [199, 113] width 59 height 10
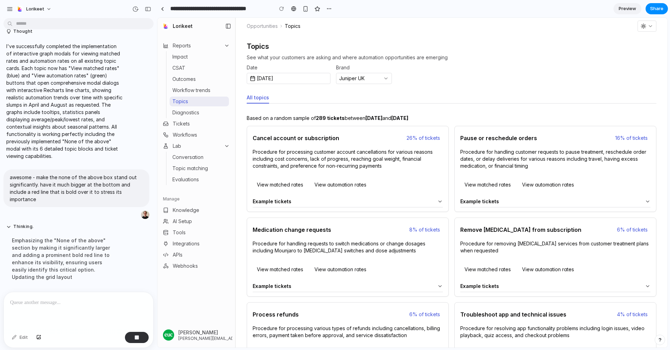
click at [72, 314] on div at bounding box center [78, 310] width 149 height 37
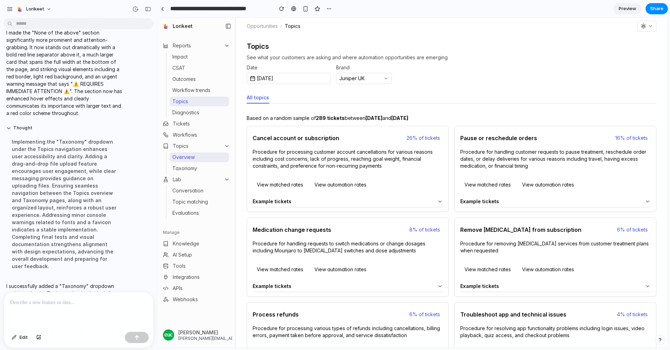
scroll to position [1352, 0]
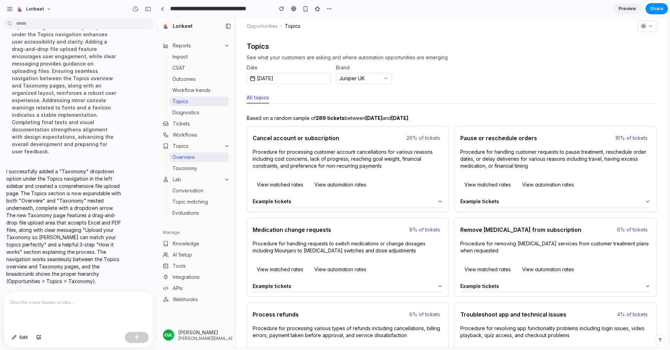
click at [196, 95] on link "Workflow trends" at bounding box center [199, 90] width 59 height 10
click at [220, 144] on button "Topics" at bounding box center [196, 146] width 72 height 11
click at [227, 145] on icon "button" at bounding box center [227, 146] width 6 height 6
click at [208, 164] on link "Taxonomy" at bounding box center [199, 169] width 59 height 10
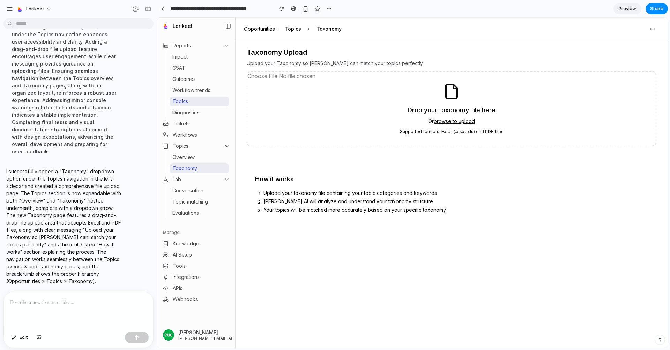
click at [198, 159] on link "Overview" at bounding box center [199, 157] width 59 height 10
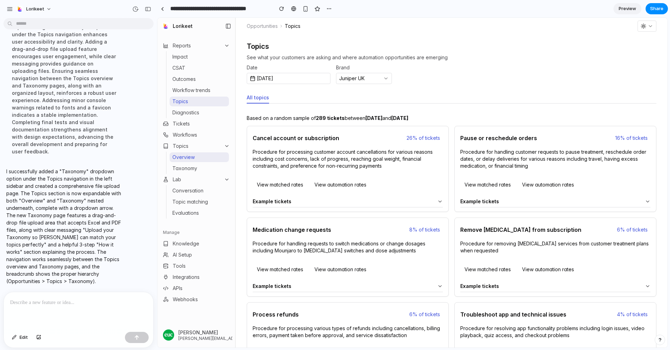
click at [53, 303] on p at bounding box center [78, 303] width 137 height 8
click at [40, 302] on p at bounding box center [78, 303] width 137 height 8
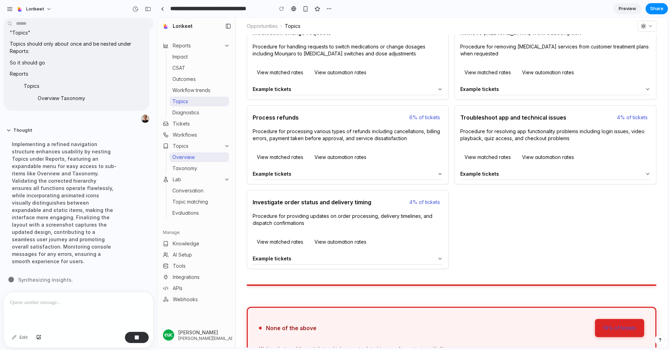
scroll to position [275, 0]
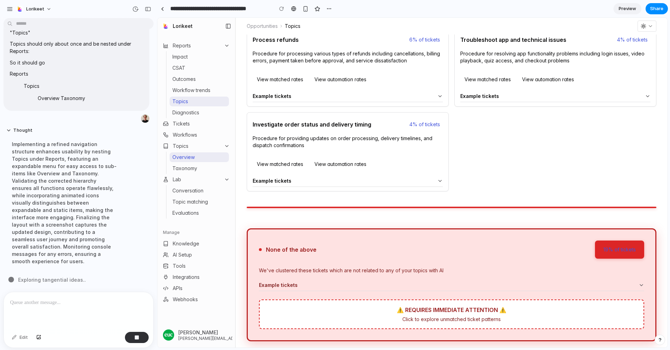
click at [401, 285] on div "Example tickets" at bounding box center [446, 286] width 375 height 6
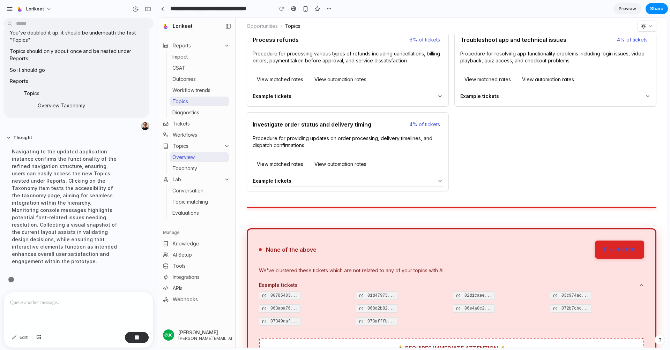
scroll to position [313, 0]
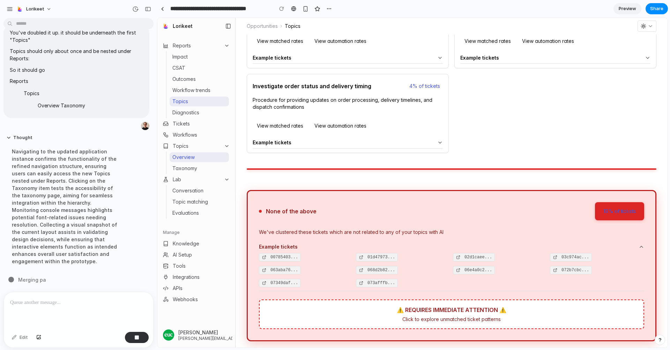
click at [420, 238] on div "We've clustered these tickets which are not related to any of your topics with …" at bounding box center [451, 260] width 385 height 62
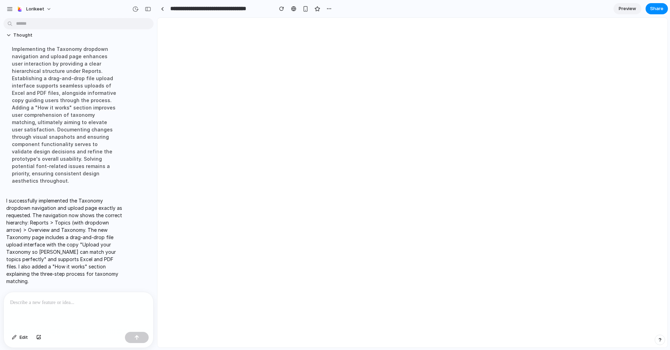
scroll to position [0, 0]
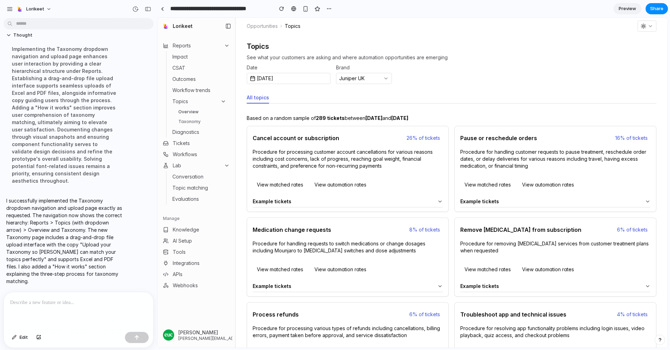
click at [225, 99] on icon at bounding box center [223, 102] width 6 height 6
click at [197, 115] on link "Overview" at bounding box center [202, 112] width 54 height 8
click at [193, 120] on link "Taxonomy" at bounding box center [202, 122] width 54 height 8
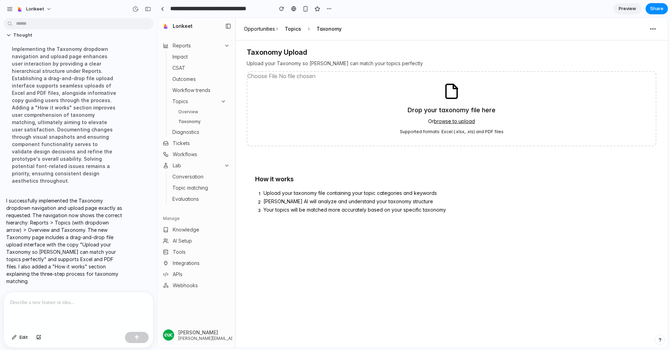
click at [190, 115] on link "Overview" at bounding box center [202, 112] width 54 height 8
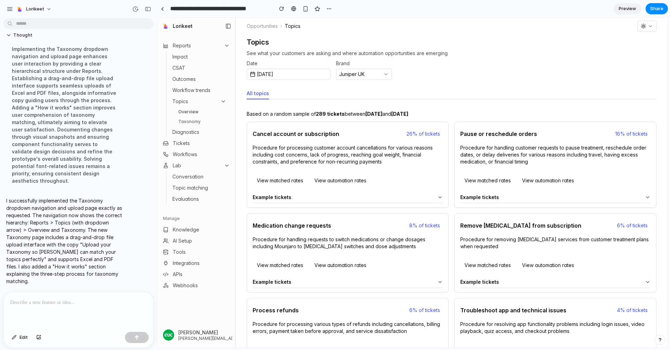
scroll to position [2, 0]
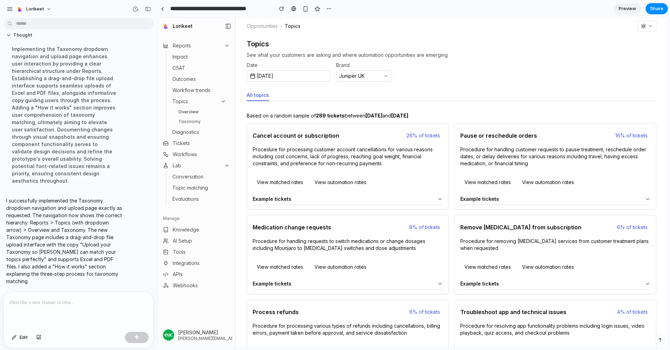
click at [275, 183] on button "View matched rates" at bounding box center [280, 182] width 55 height 11
click at [341, 182] on button "View automation rates" at bounding box center [340, 182] width 60 height 11
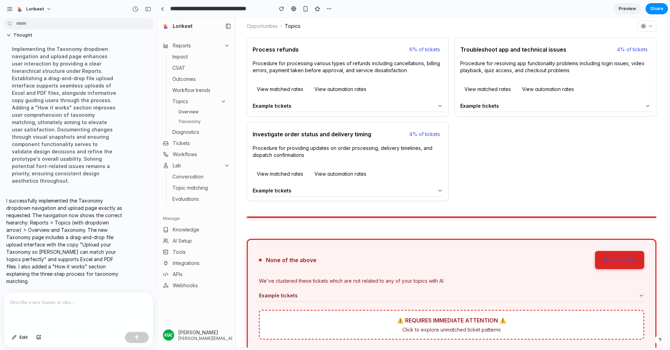
scroll to position [275, 0]
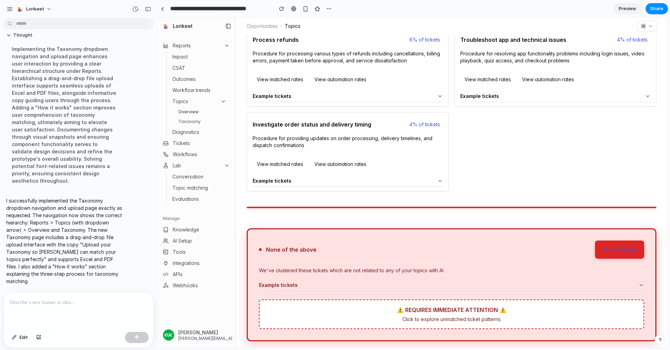
click at [491, 249] on div "None of the above 19% of tickets" at bounding box center [451, 250] width 385 height 18
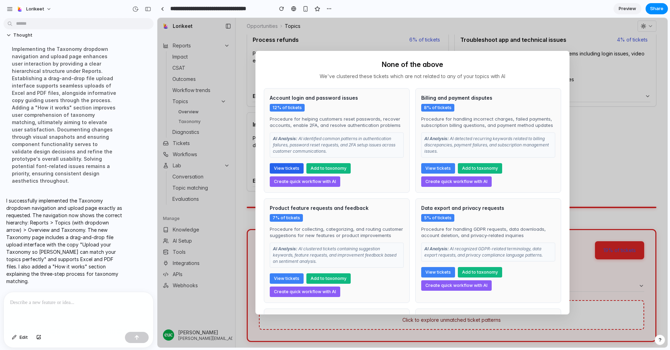
click at [286, 165] on button "View tickets" at bounding box center [287, 168] width 34 height 10
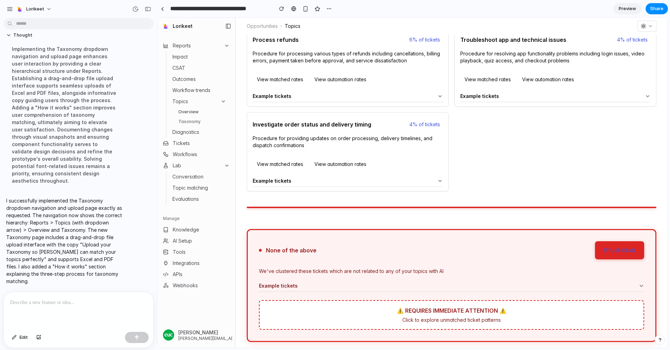
click at [193, 119] on link "Taxonomy" at bounding box center [202, 122] width 54 height 8
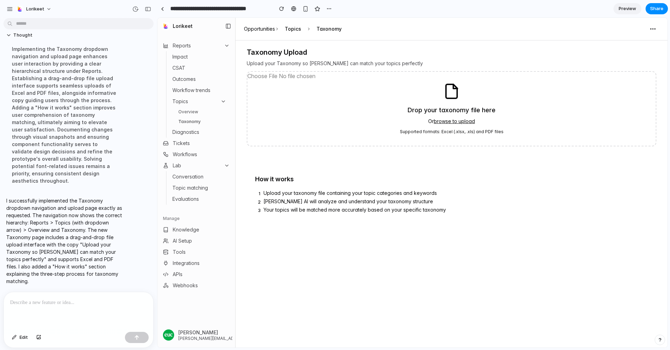
click at [443, 122] on input "browse to upload" at bounding box center [451, 109] width 408 height 74
click at [70, 308] on div at bounding box center [78, 310] width 149 height 37
click at [47, 9] on button "Lorikeet" at bounding box center [35, 8] width 42 height 11
click at [75, 7] on div "Settings Invite members Change theme Sign out" at bounding box center [335, 175] width 670 height 350
click at [8, 8] on div "button" at bounding box center [10, 9] width 6 height 6
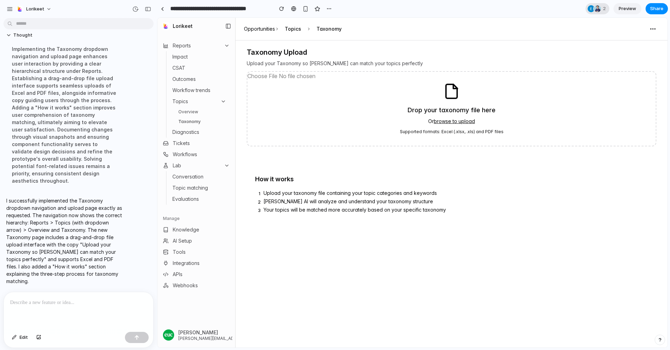
click at [599, 7] on div at bounding box center [597, 8] width 7 height 7
click at [560, 220] on div "Seen by Estelle Berton Michael Gribben" at bounding box center [335, 175] width 670 height 350
click at [602, 29] on icon at bounding box center [652, 28] width 7 height 7
click at [48, 8] on button "Lorikeet" at bounding box center [35, 8] width 42 height 11
click at [13, 11] on div "Settings Invite members Change theme Sign out" at bounding box center [335, 175] width 670 height 350
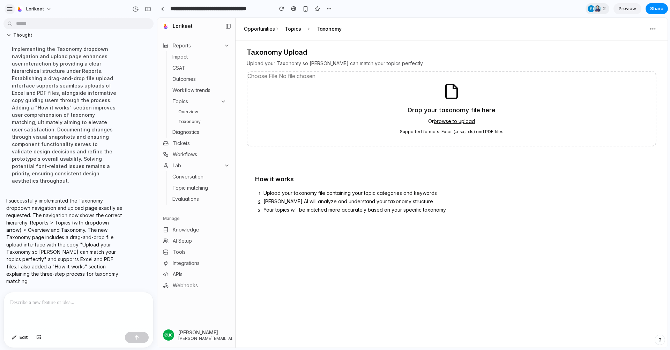
click at [12, 11] on div "button" at bounding box center [10, 9] width 6 height 6
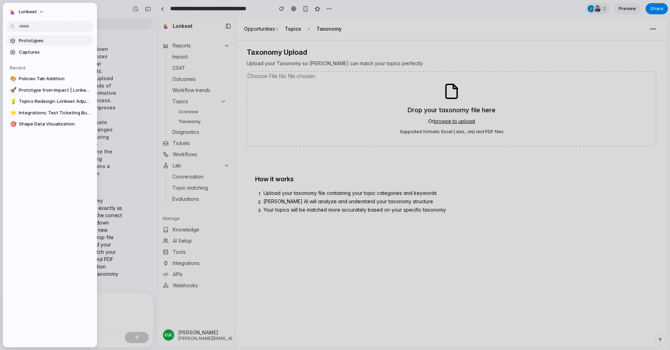
click at [36, 41] on span "Prototypes" at bounding box center [55, 40] width 72 height 7
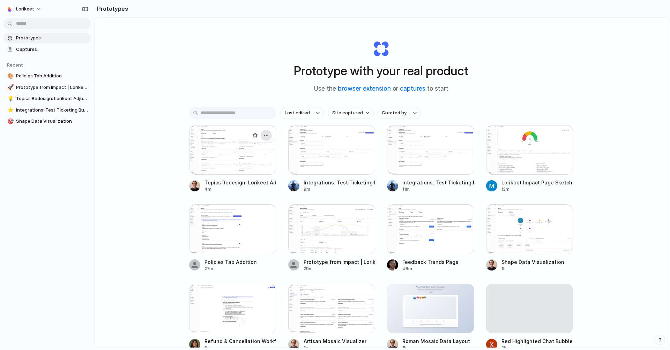
click at [267, 136] on div "button" at bounding box center [266, 136] width 6 height 6
click at [243, 106] on div "Open in new tab Rename Copy link Delete" at bounding box center [335, 175] width 670 height 350
click at [265, 134] on div "button" at bounding box center [266, 136] width 6 height 6
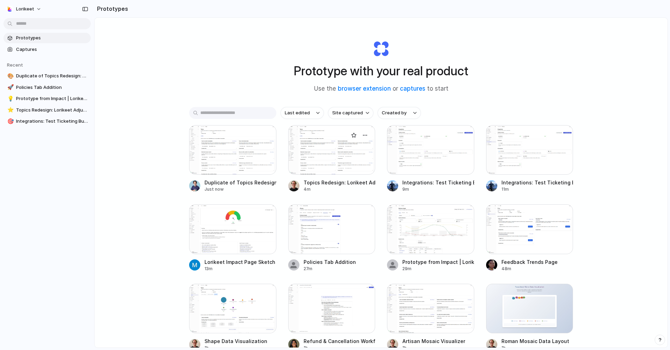
click at [255, 190] on div "Open in new tab Rename Copy link Delete" at bounding box center [335, 175] width 670 height 350
click at [363, 134] on div "button" at bounding box center [365, 136] width 6 height 6
click at [267, 94] on div "Open in new tab Rename Copy link Delete" at bounding box center [335, 175] width 670 height 350
click at [268, 134] on div "button" at bounding box center [266, 136] width 6 height 6
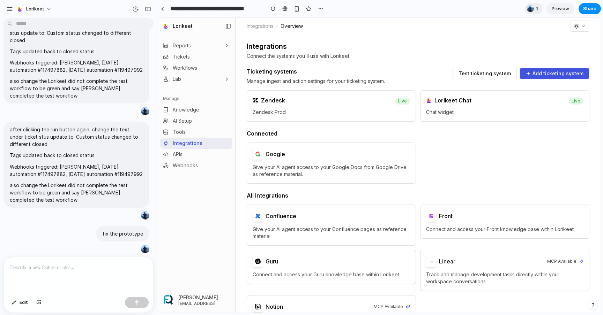
scroll to position [3451, 0]
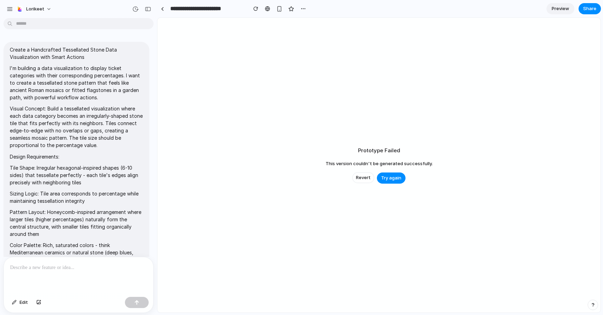
scroll to position [956, 0]
